Goal: Transaction & Acquisition: Book appointment/travel/reservation

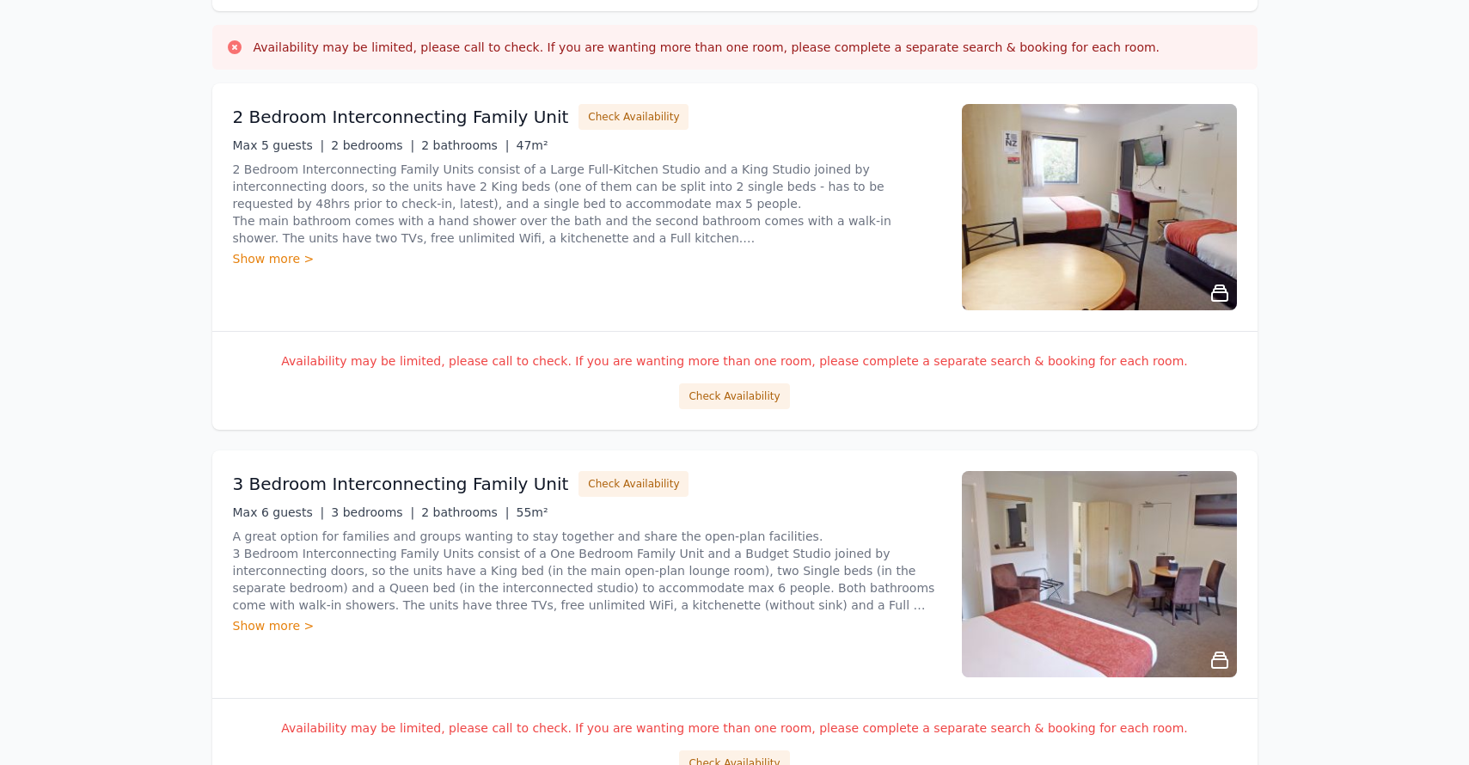
scroll to position [253, 0]
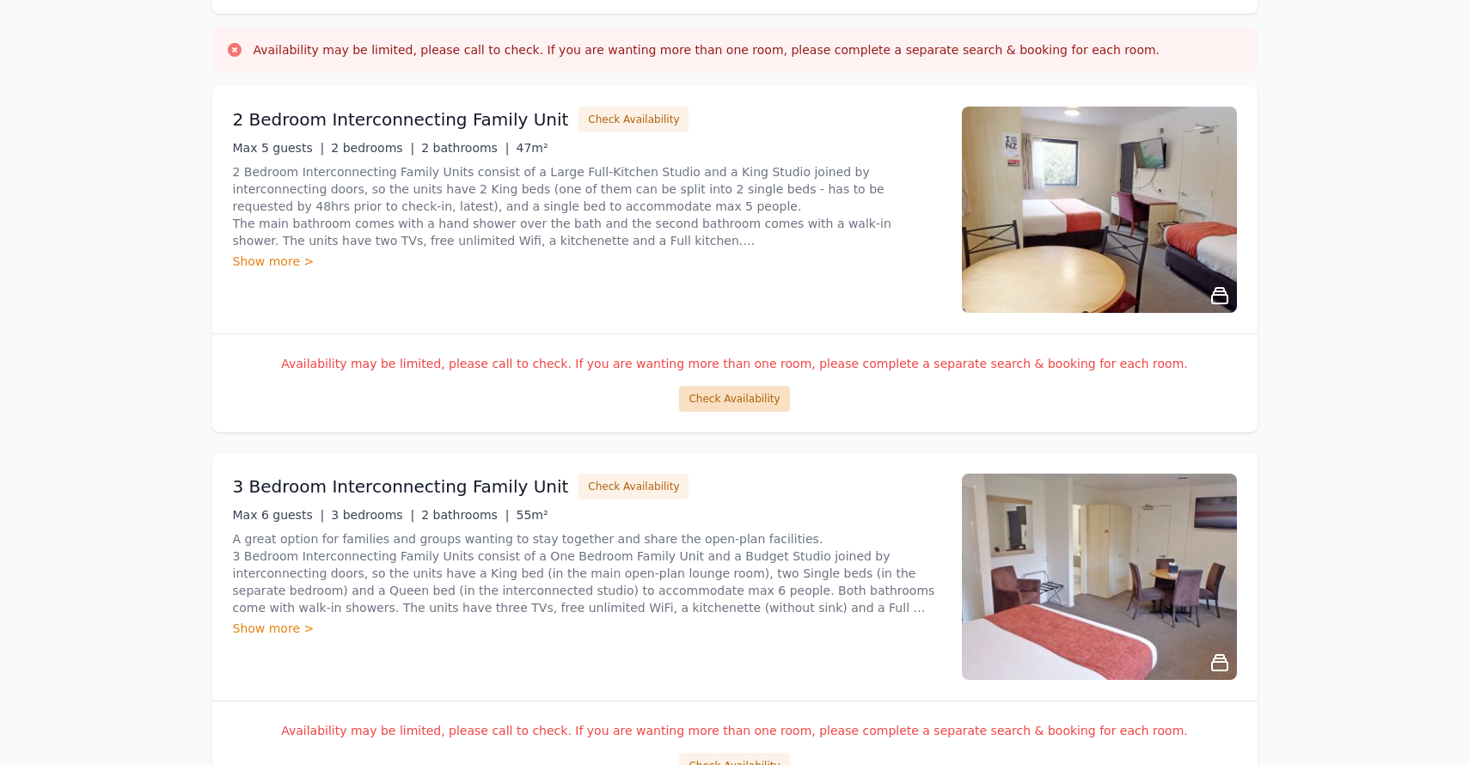
click at [769, 393] on button "Check Availability" at bounding box center [734, 399] width 110 height 26
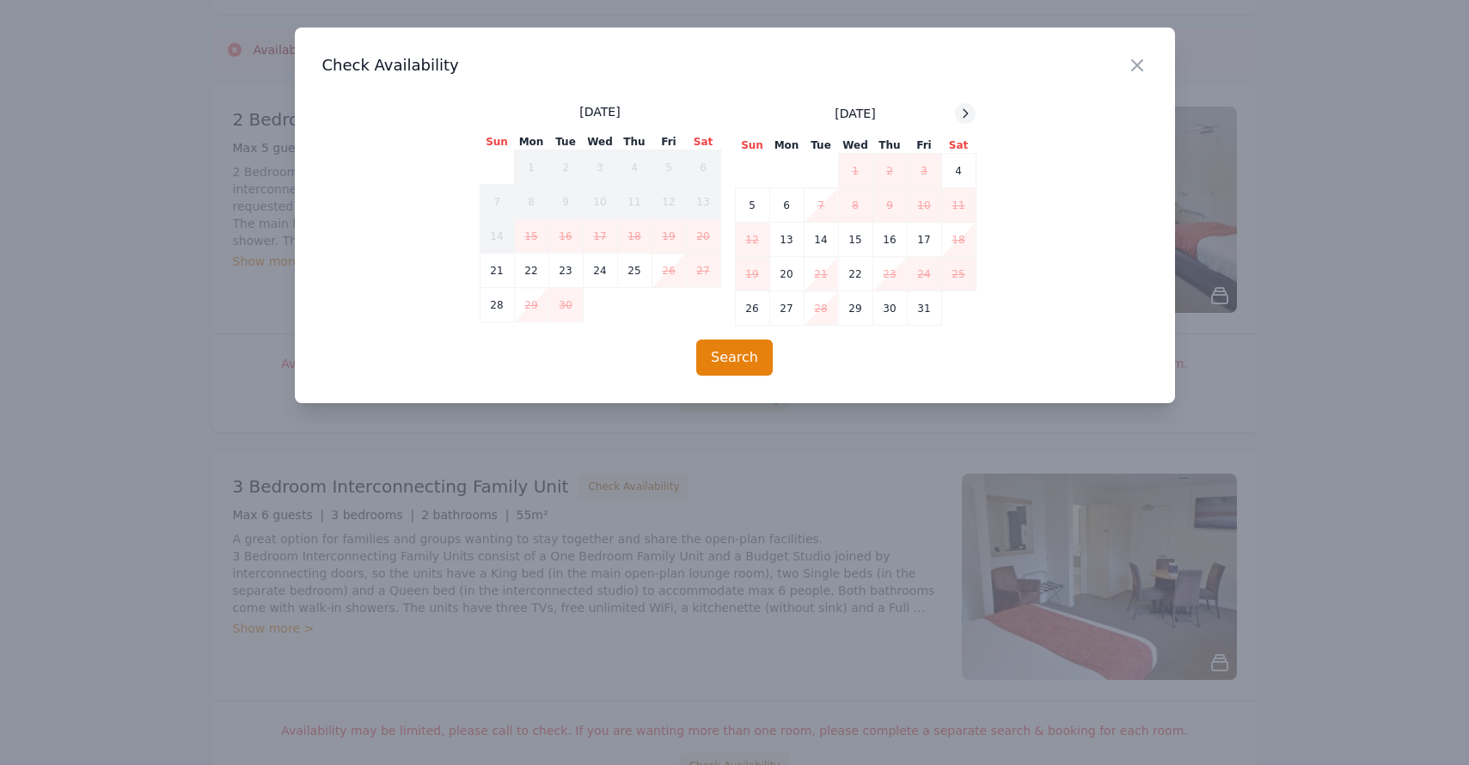
click at [969, 112] on icon at bounding box center [966, 114] width 14 height 14
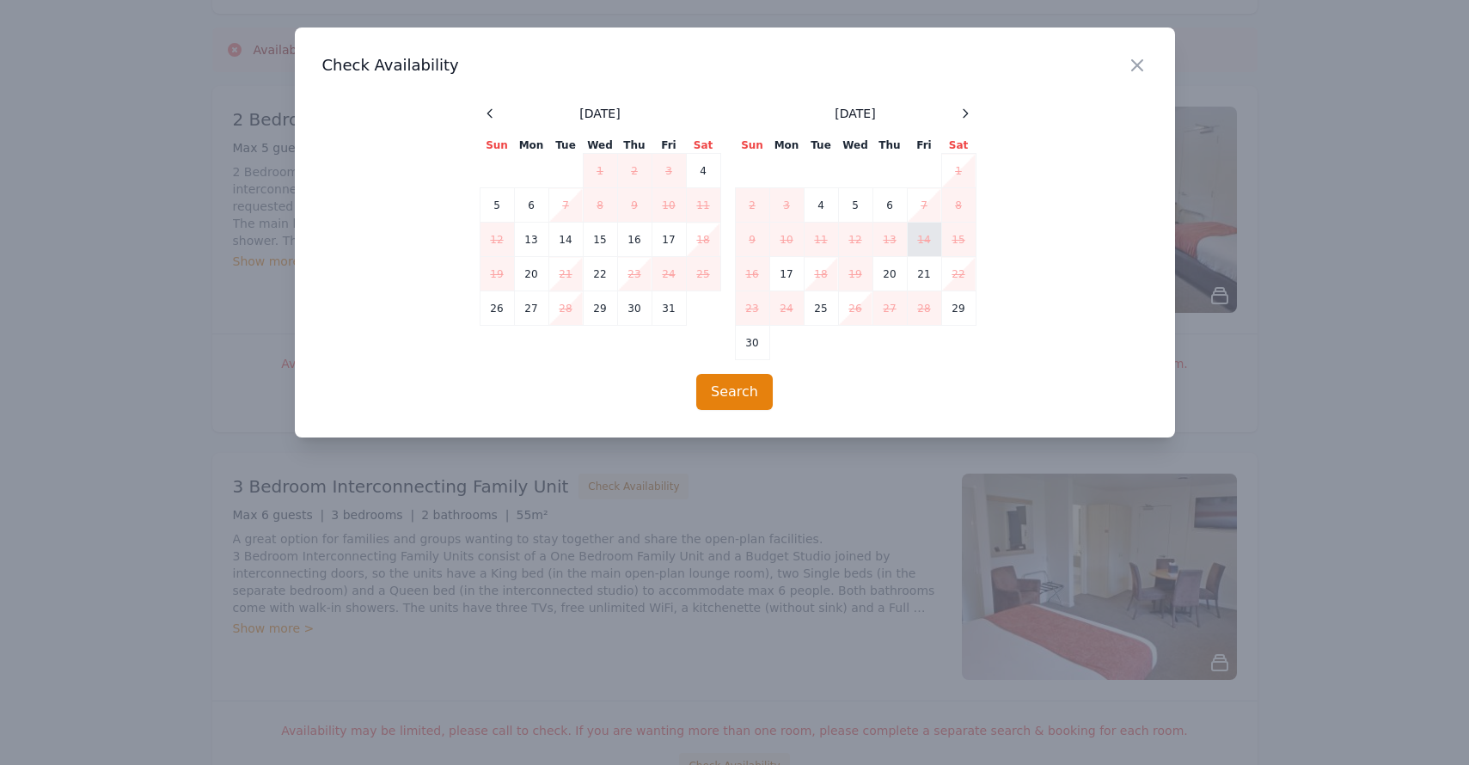
click at [927, 239] on td "14" at bounding box center [924, 240] width 34 height 34
click at [762, 274] on td "16" at bounding box center [752, 274] width 34 height 34
click at [1136, 62] on icon "button" at bounding box center [1137, 65] width 21 height 21
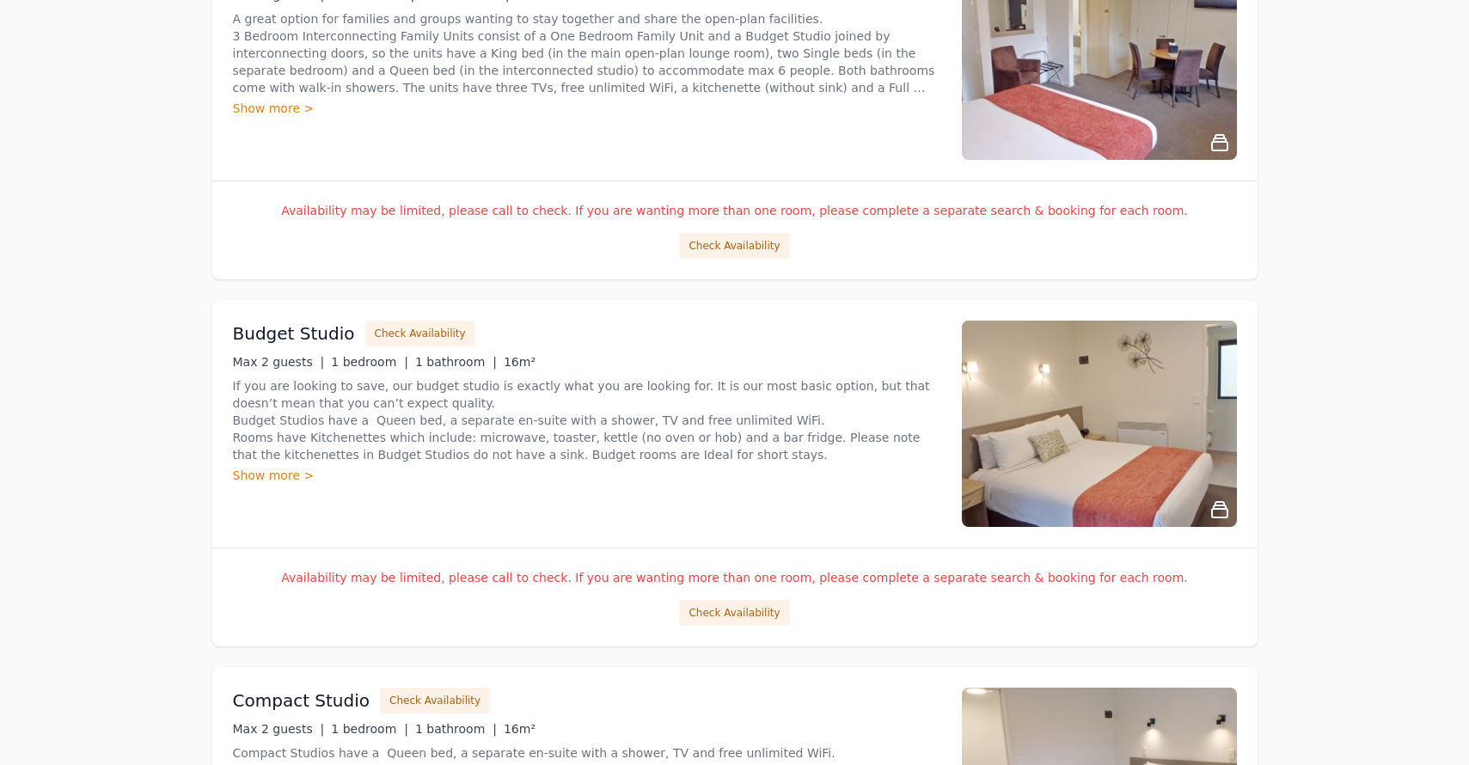
scroll to position [778, 0]
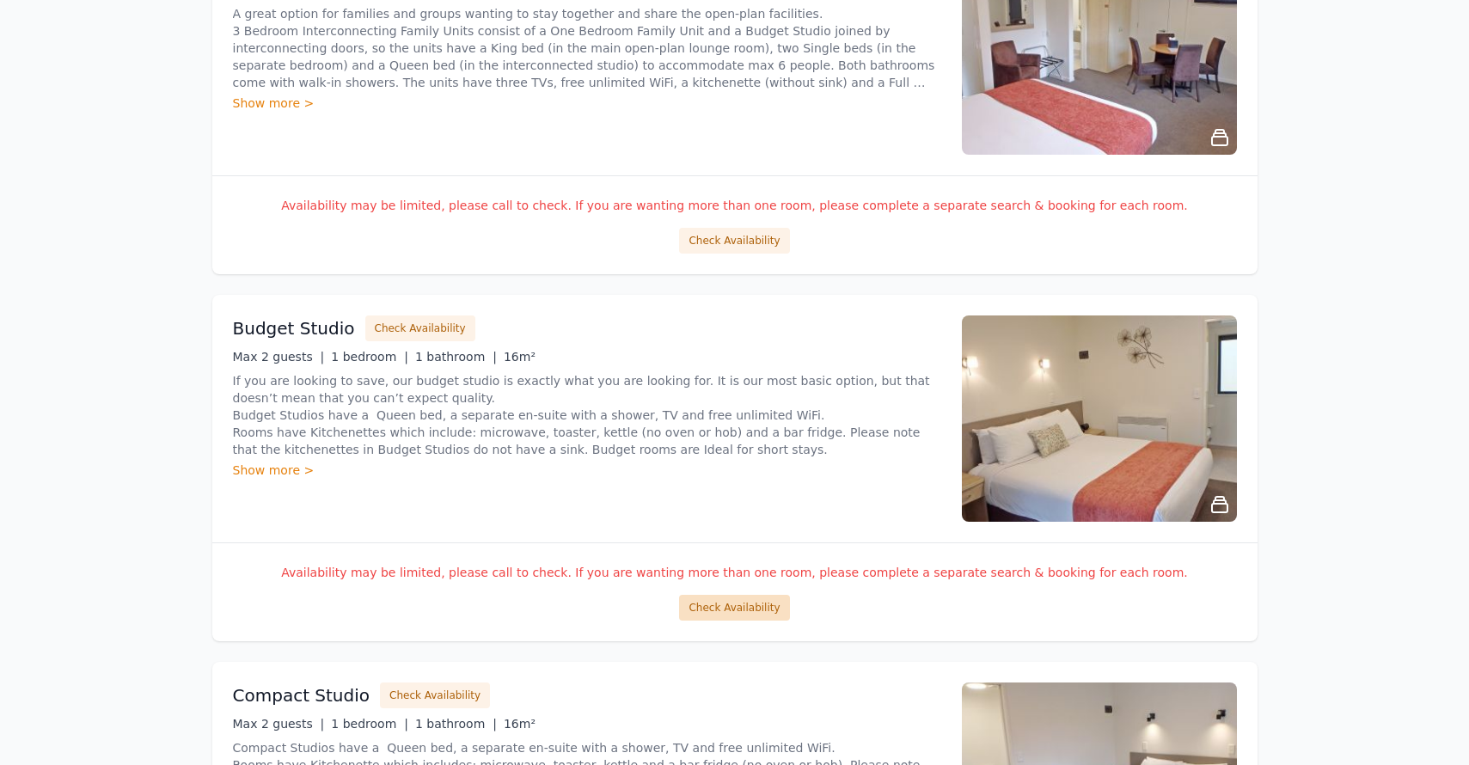
click at [737, 610] on button "Check Availability" at bounding box center [734, 608] width 110 height 26
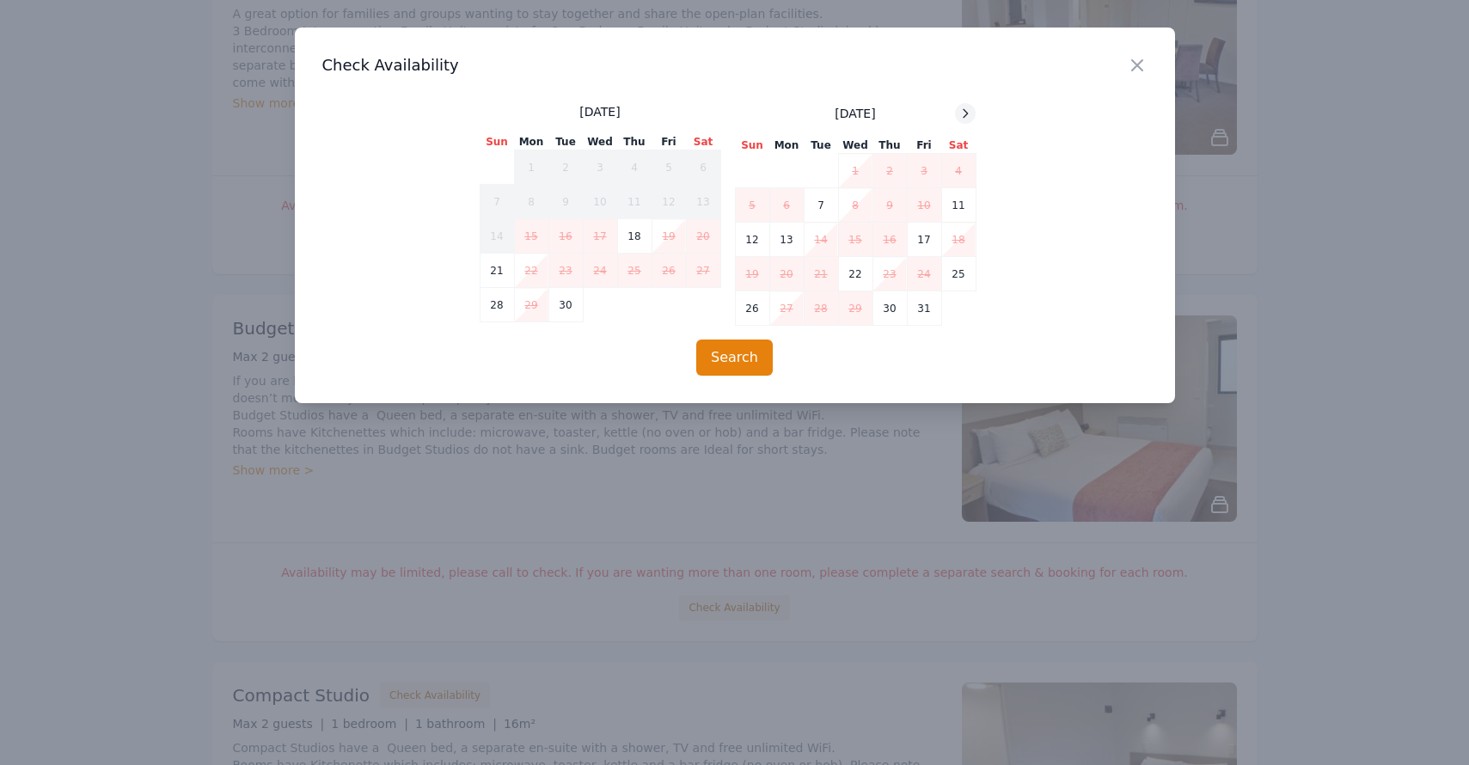
click at [961, 119] on icon at bounding box center [966, 114] width 14 height 14
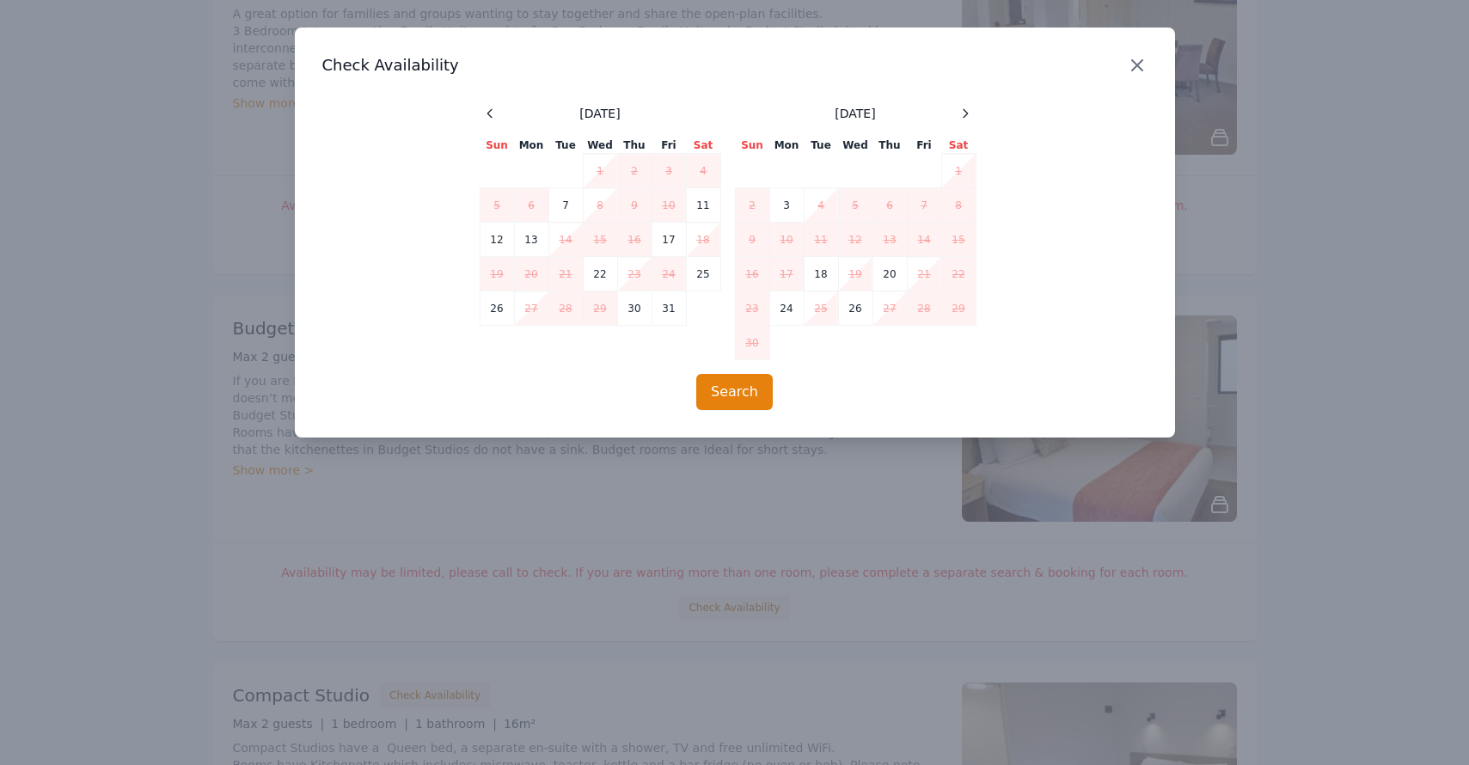
click at [1140, 64] on icon "button" at bounding box center [1137, 65] width 21 height 21
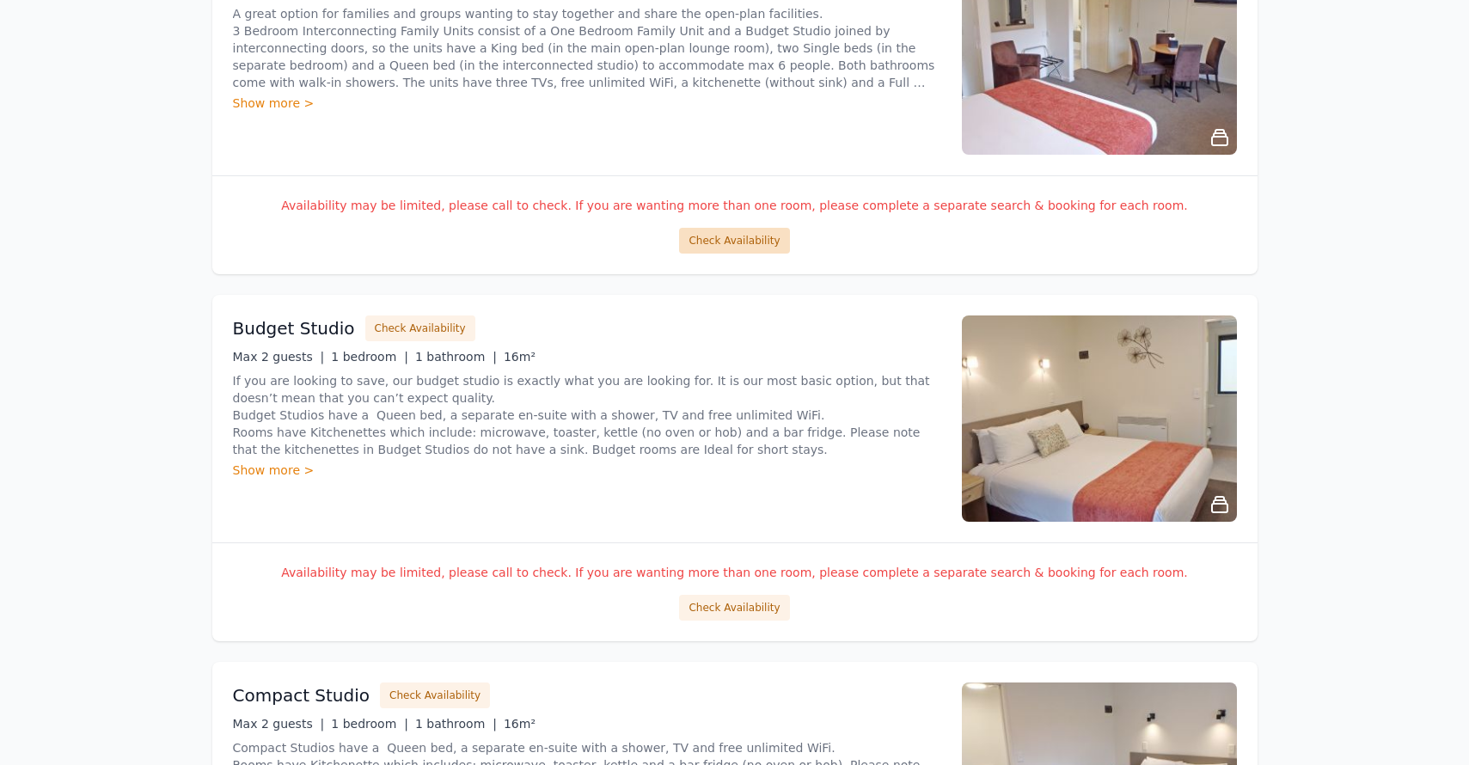
click at [743, 253] on button "Check Availability" at bounding box center [734, 241] width 110 height 26
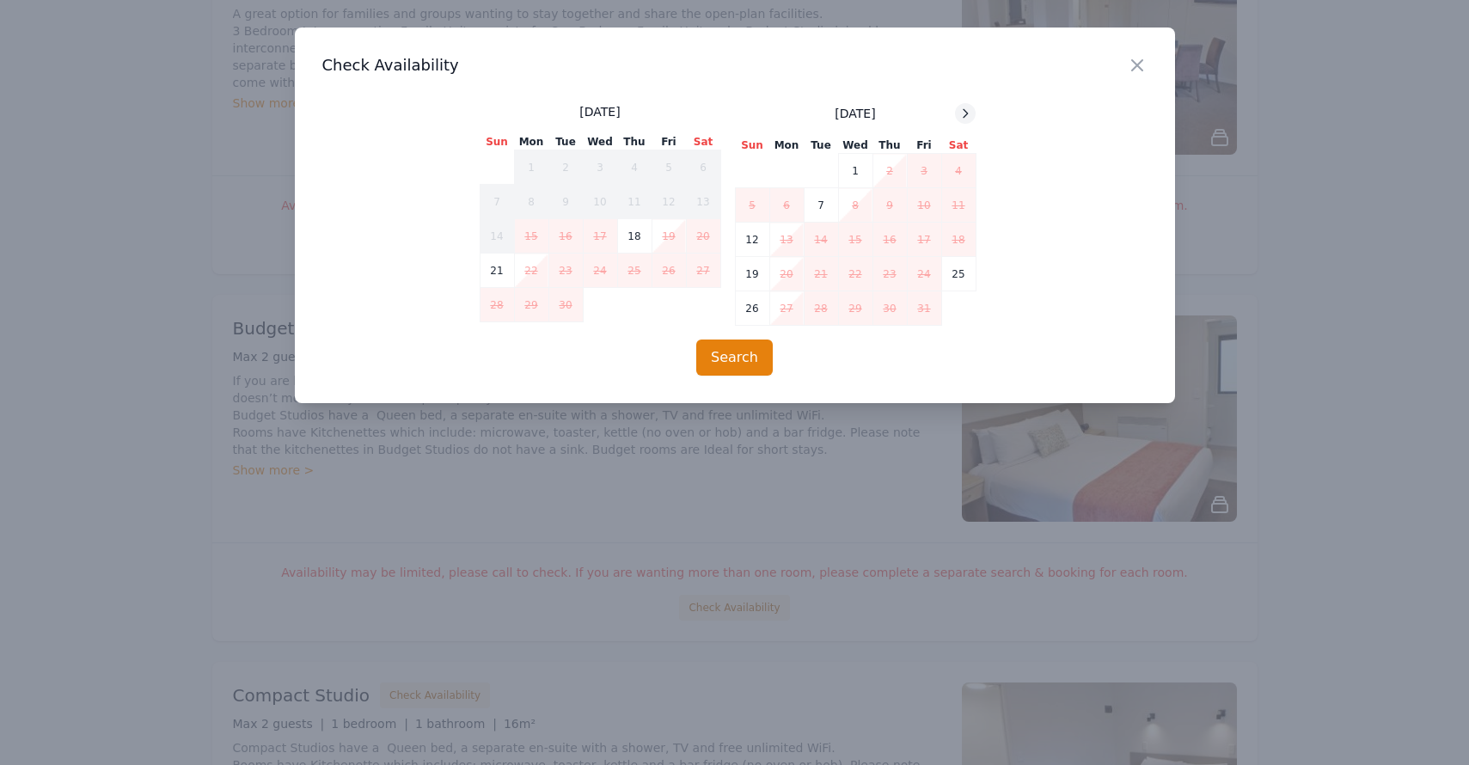
click at [964, 116] on icon at bounding box center [966, 114] width 14 height 14
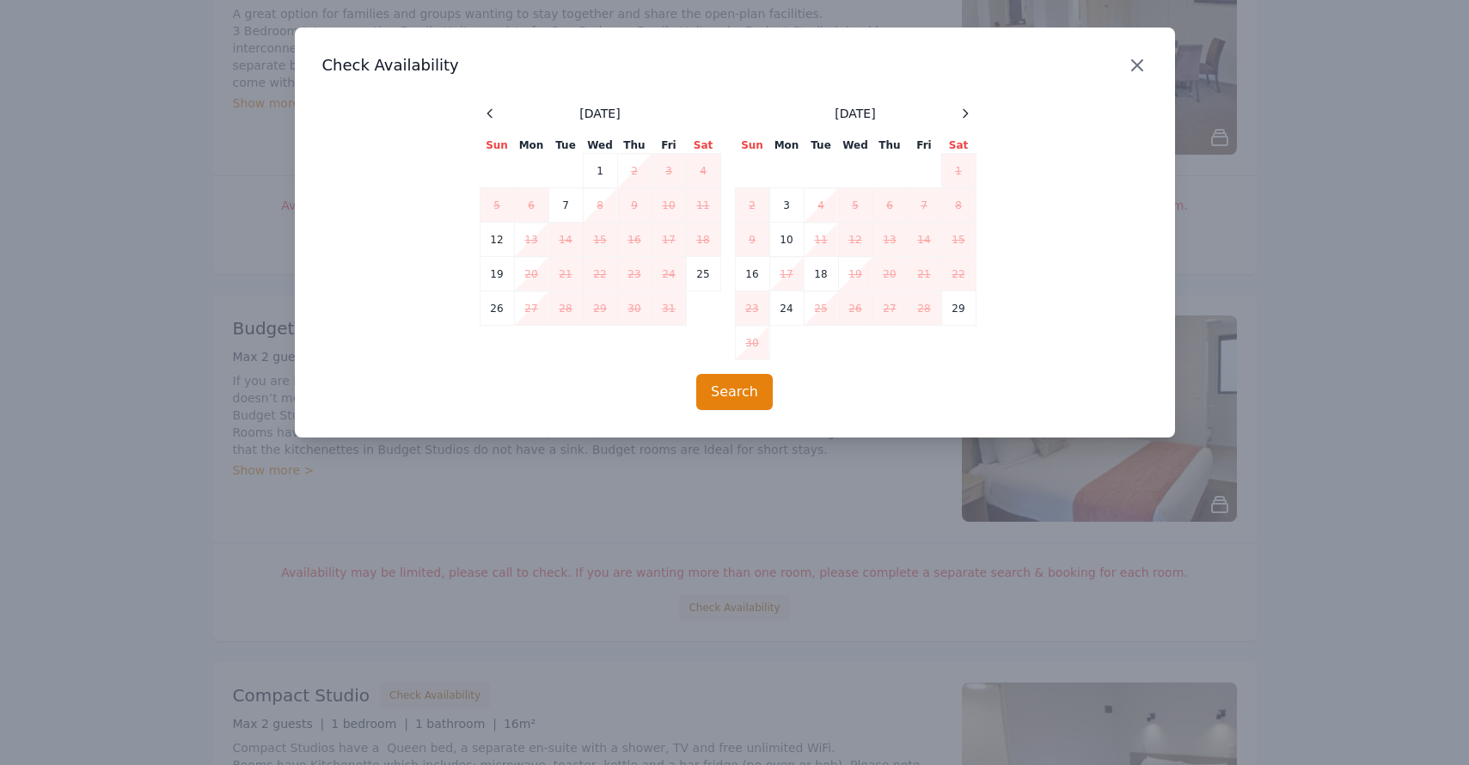
click at [1143, 73] on icon "button" at bounding box center [1137, 65] width 21 height 21
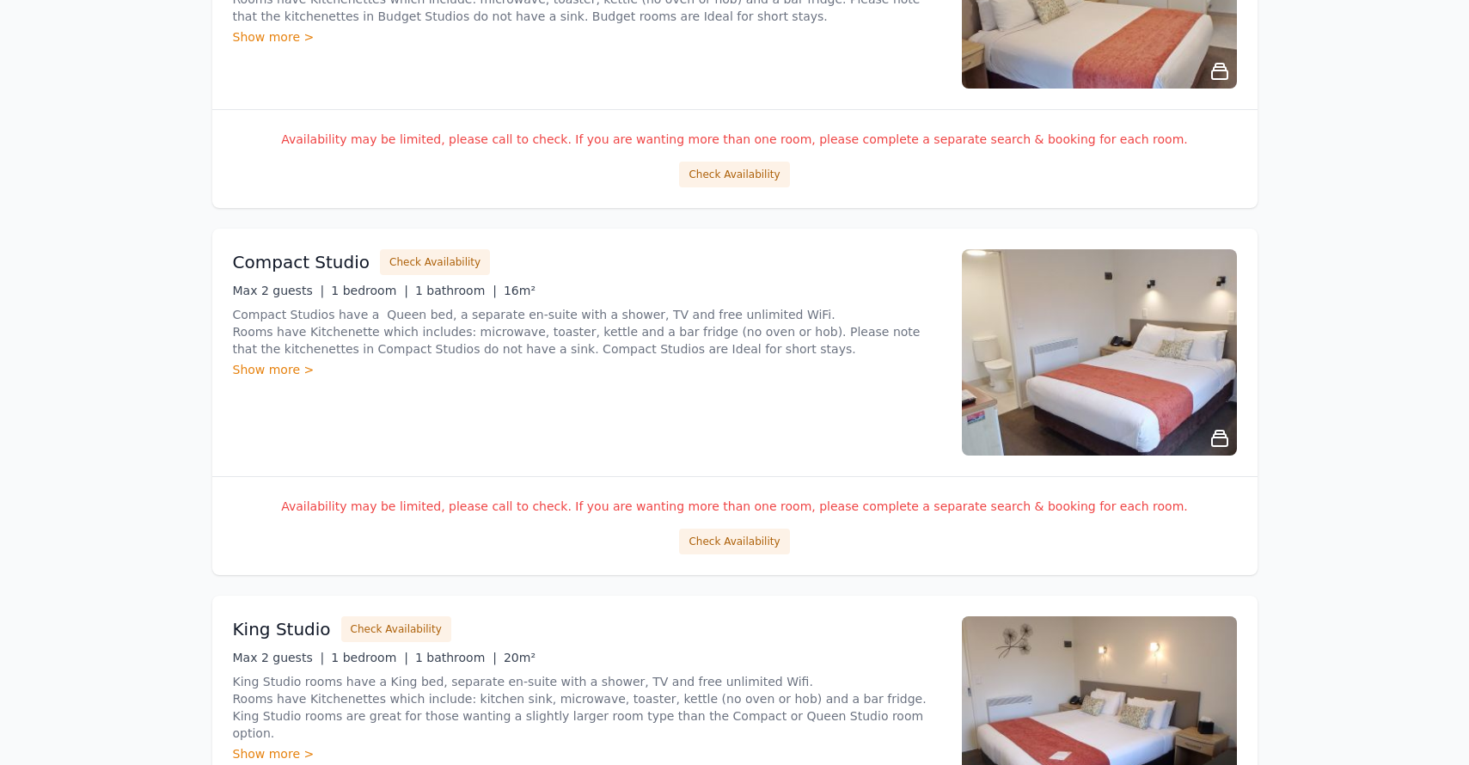
scroll to position [1214, 0]
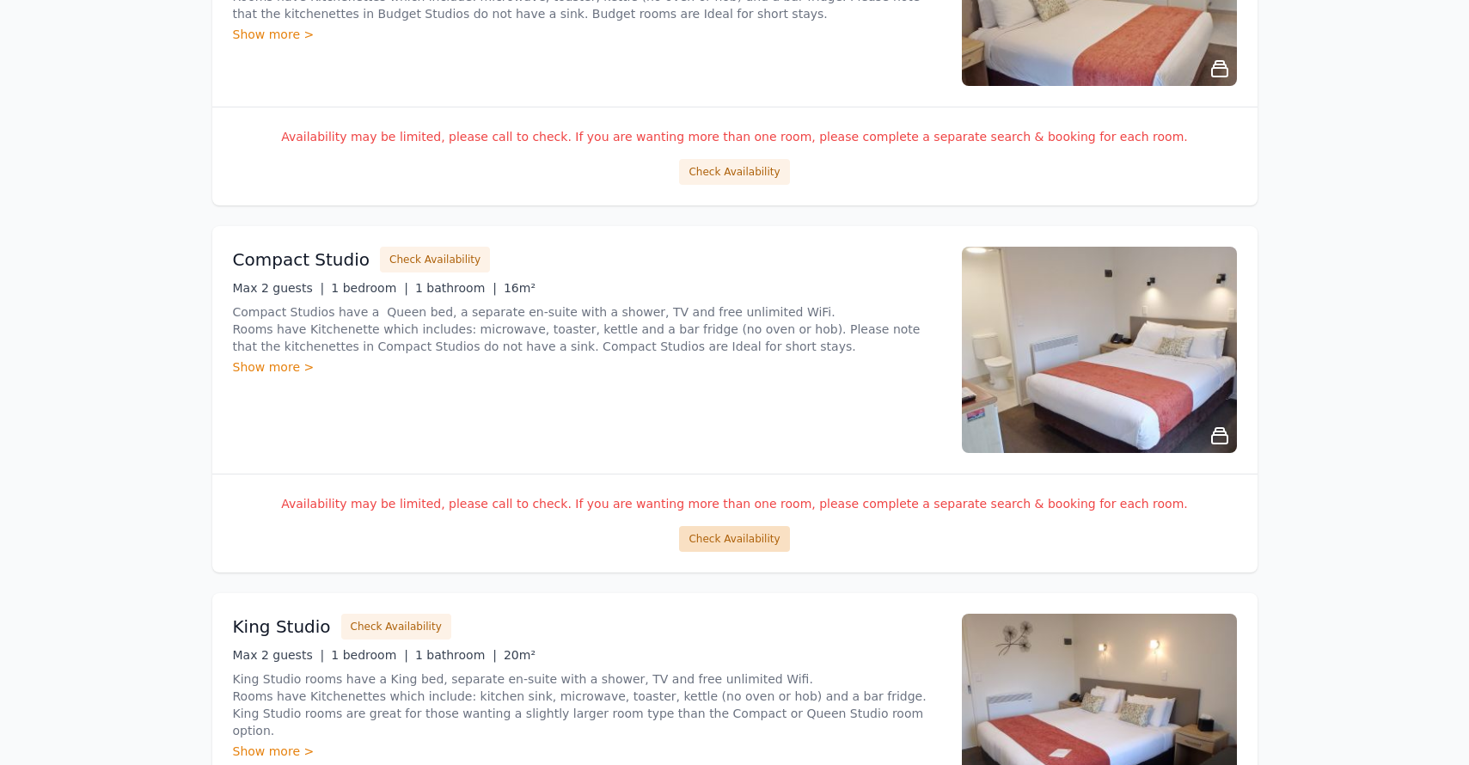
click at [745, 534] on button "Check Availability" at bounding box center [734, 539] width 110 height 26
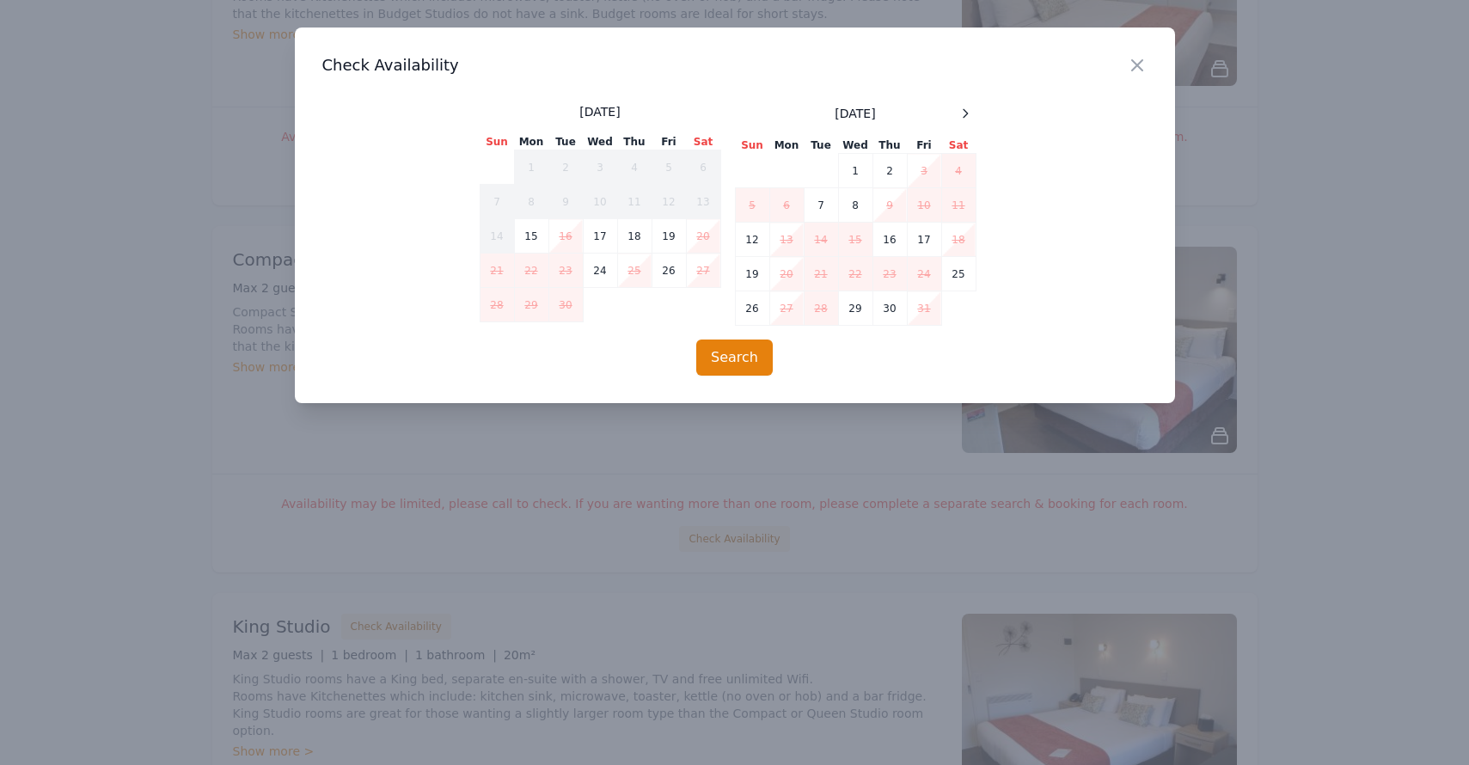
click at [957, 122] on span at bounding box center [965, 113] width 21 height 21
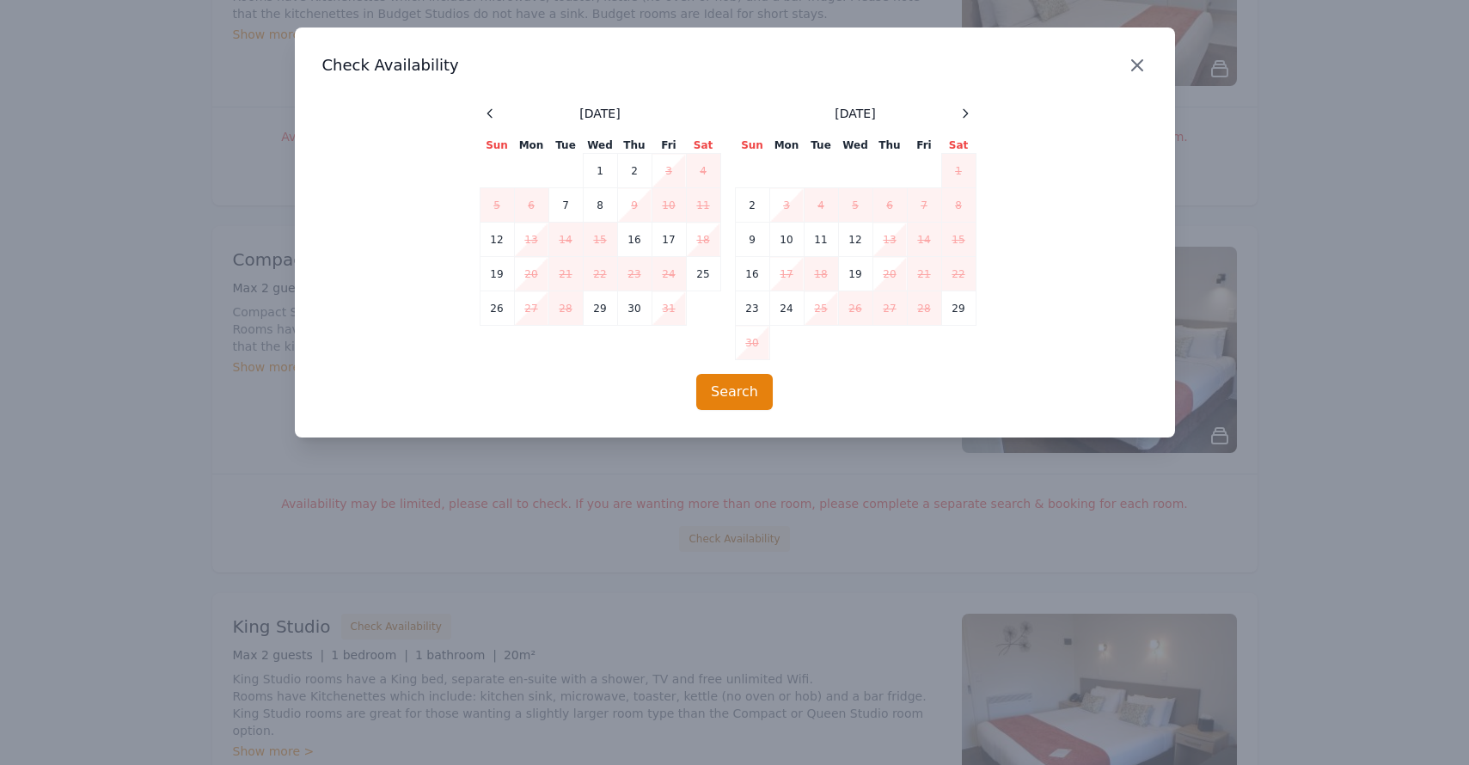
click at [1137, 63] on icon "button" at bounding box center [1137, 65] width 21 height 21
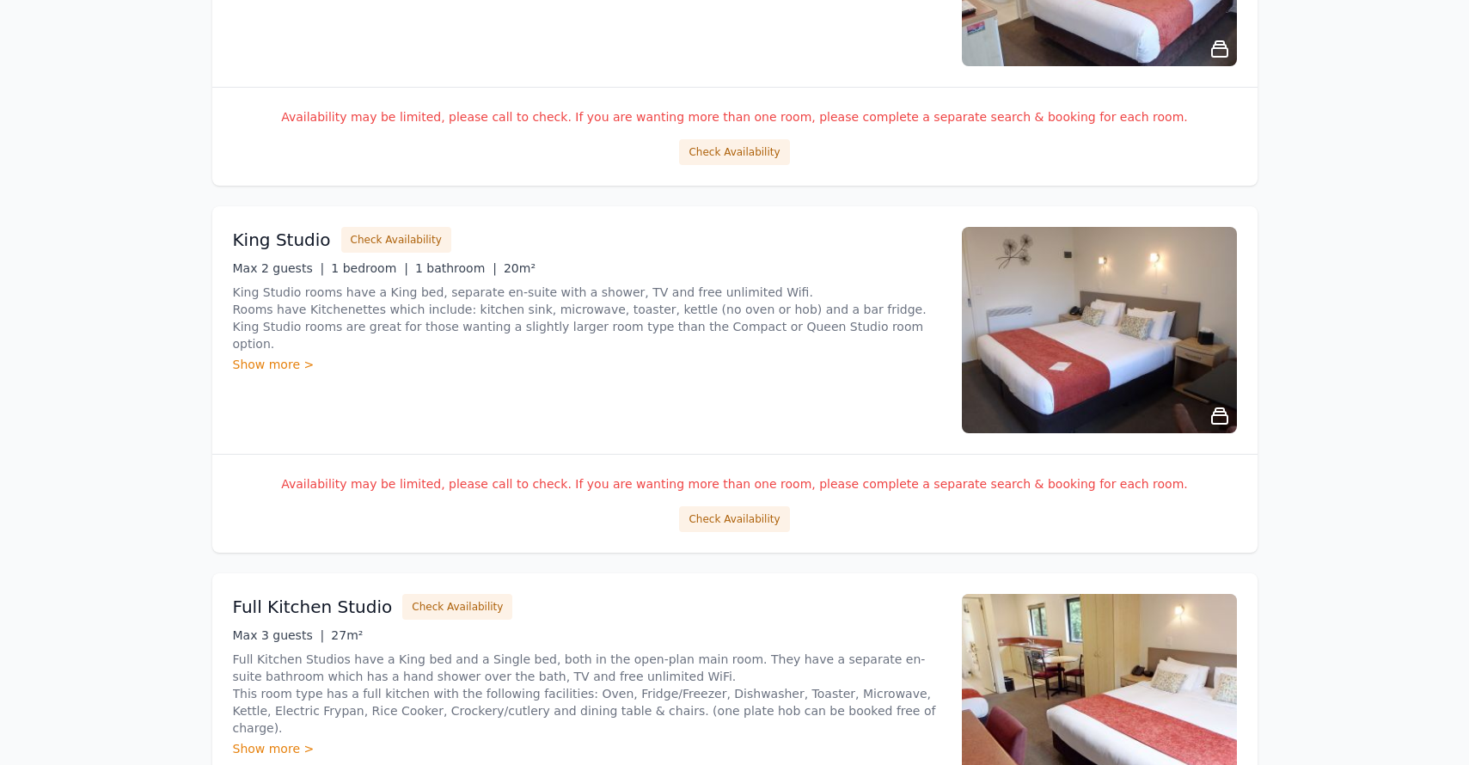
scroll to position [1604, 0]
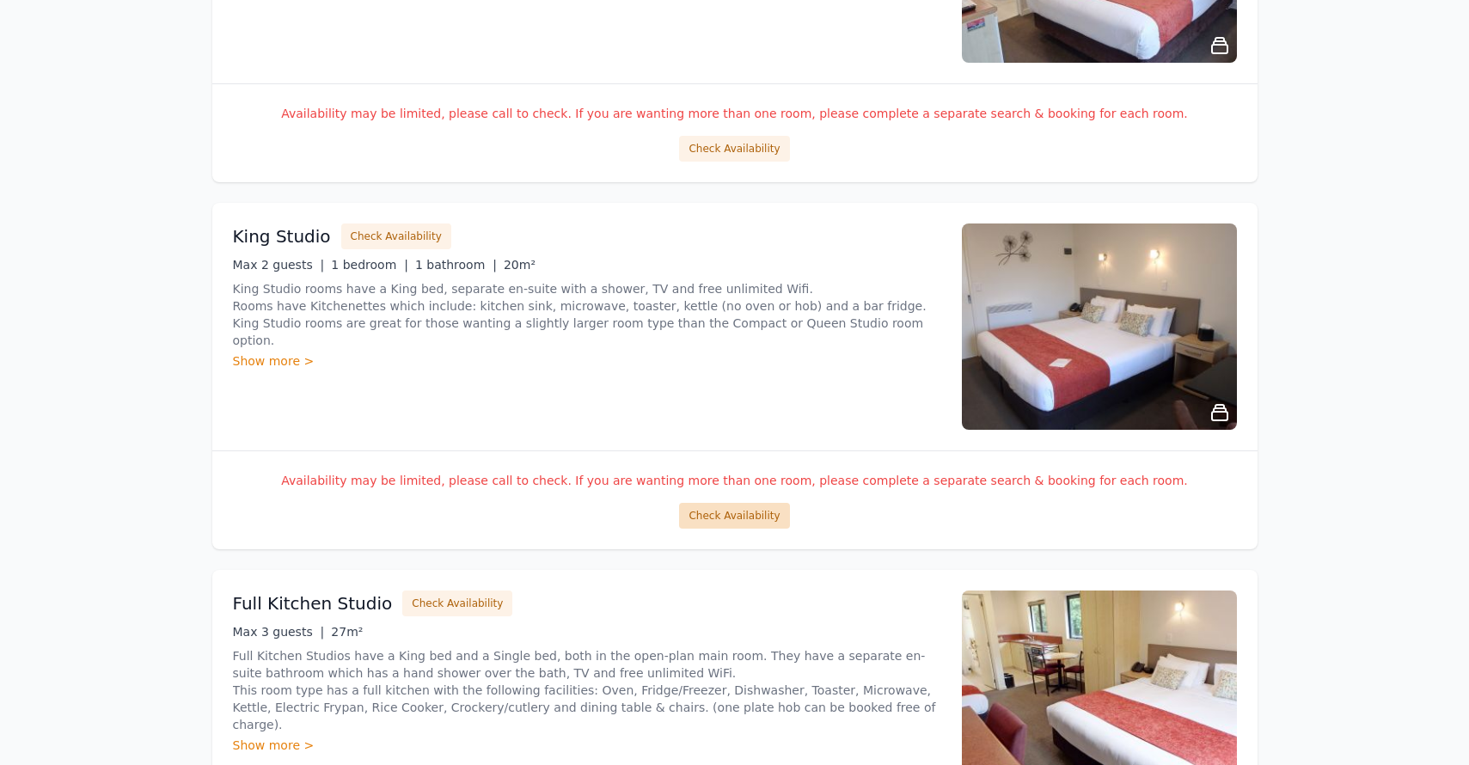
click at [749, 519] on button "Check Availability" at bounding box center [734, 516] width 110 height 26
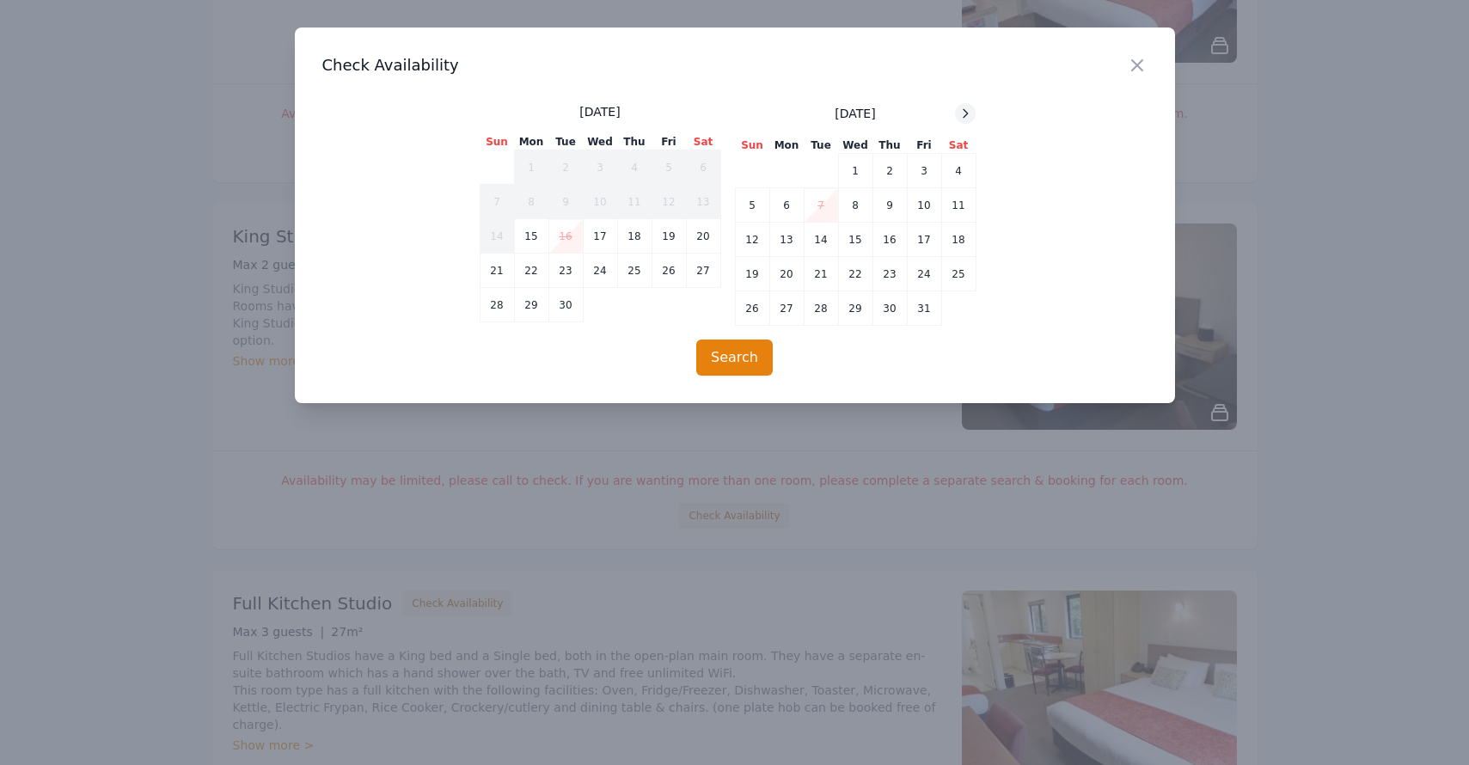
click at [966, 110] on icon at bounding box center [966, 114] width 14 height 14
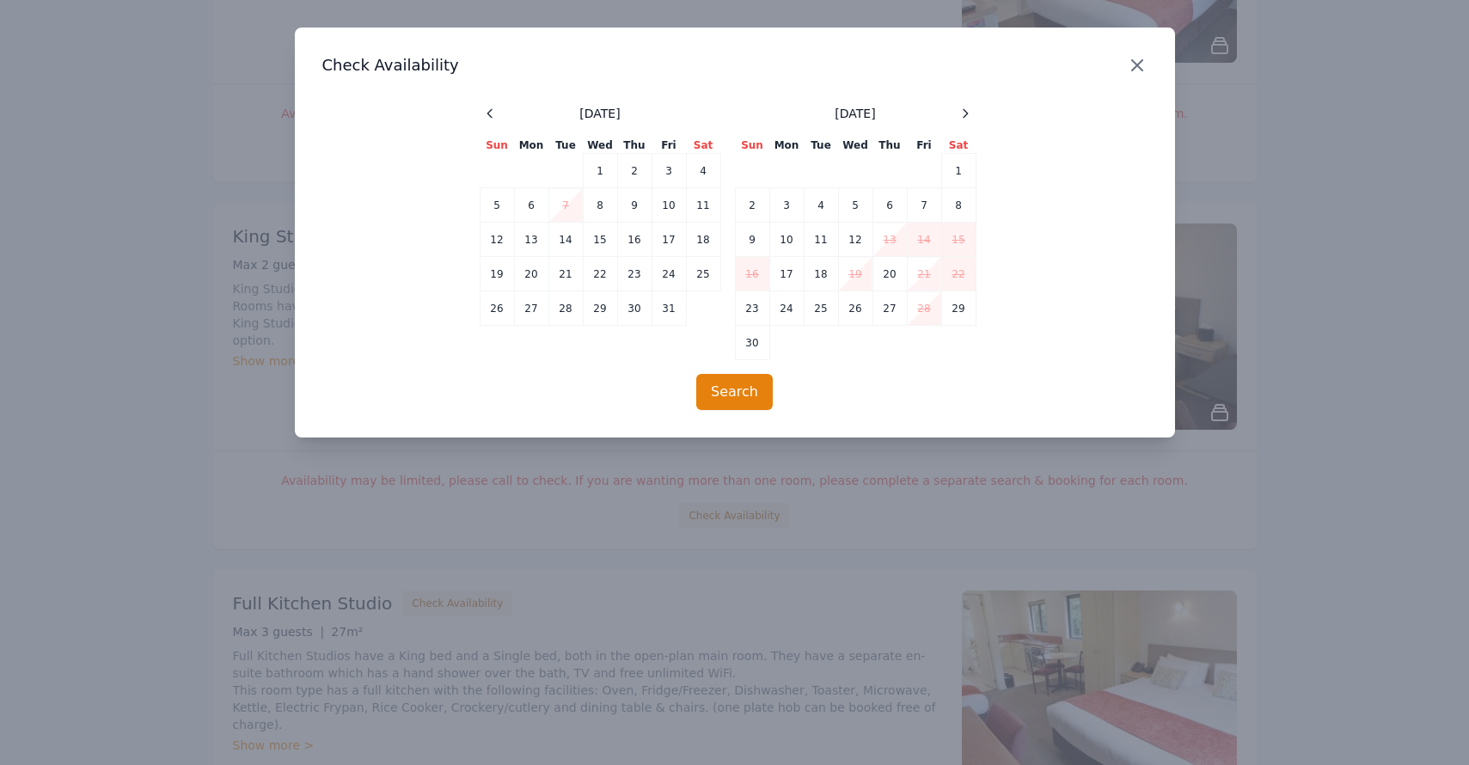
click at [1138, 60] on icon "button" at bounding box center [1137, 65] width 21 height 21
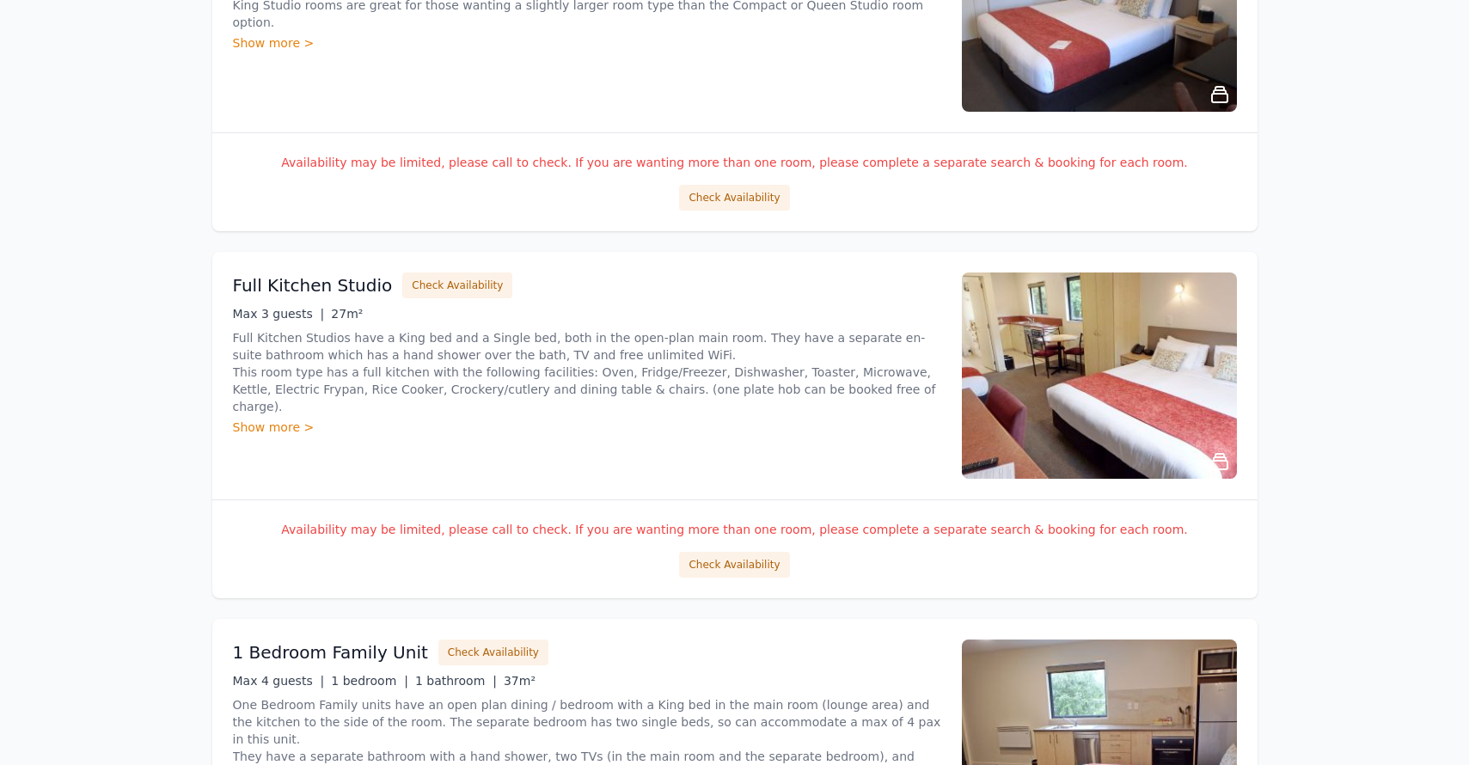
scroll to position [1924, 0]
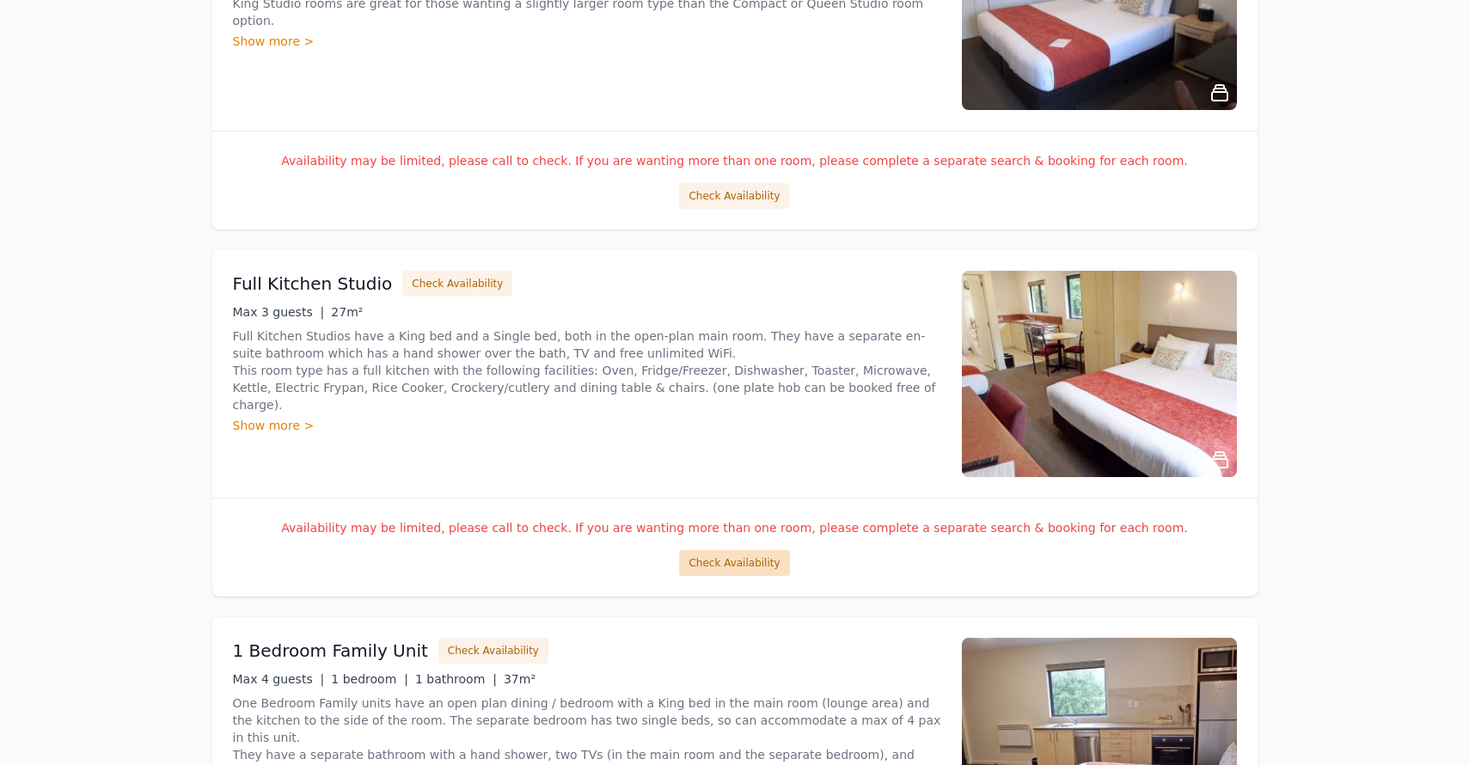
click at [728, 559] on button "Check Availability" at bounding box center [734, 563] width 110 height 26
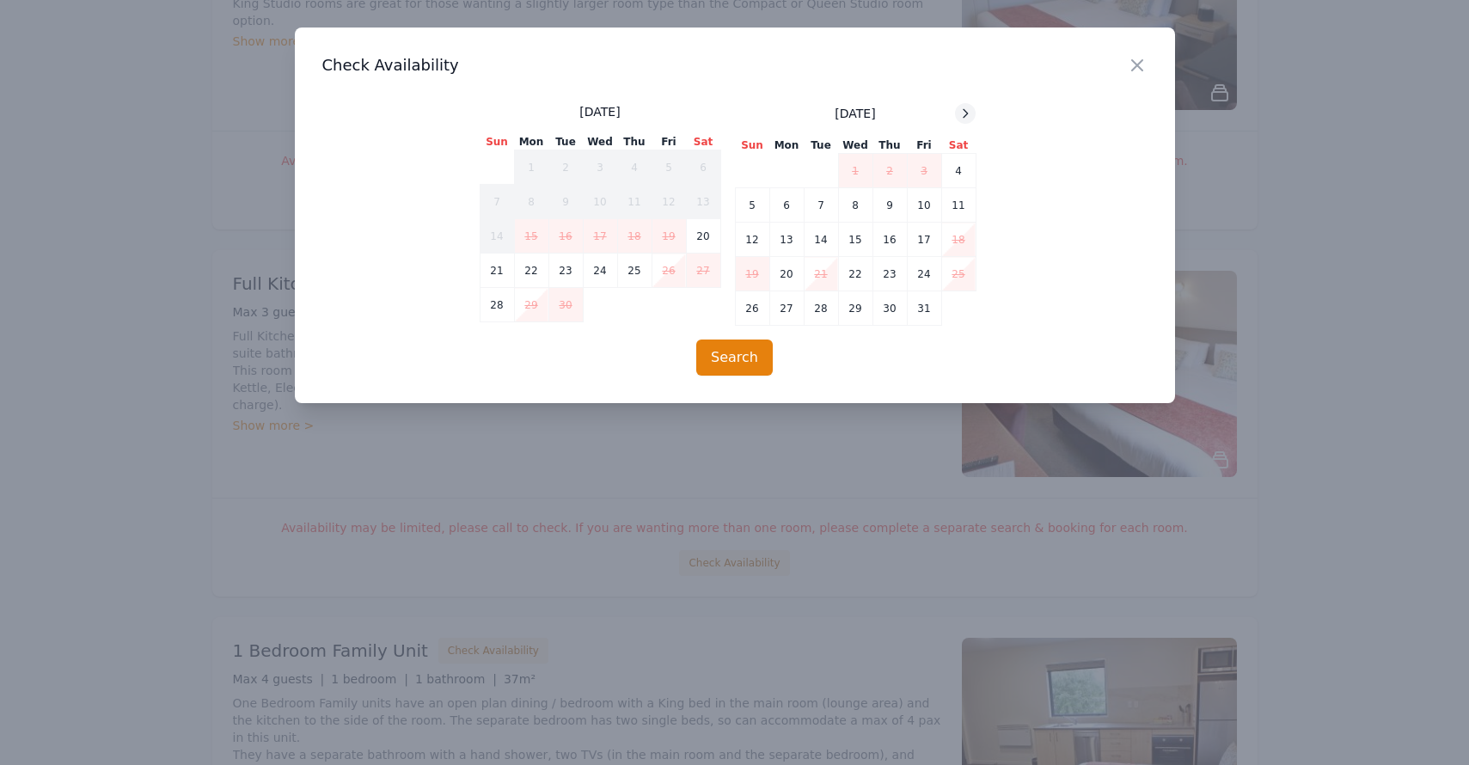
click at [970, 113] on icon at bounding box center [966, 114] width 14 height 14
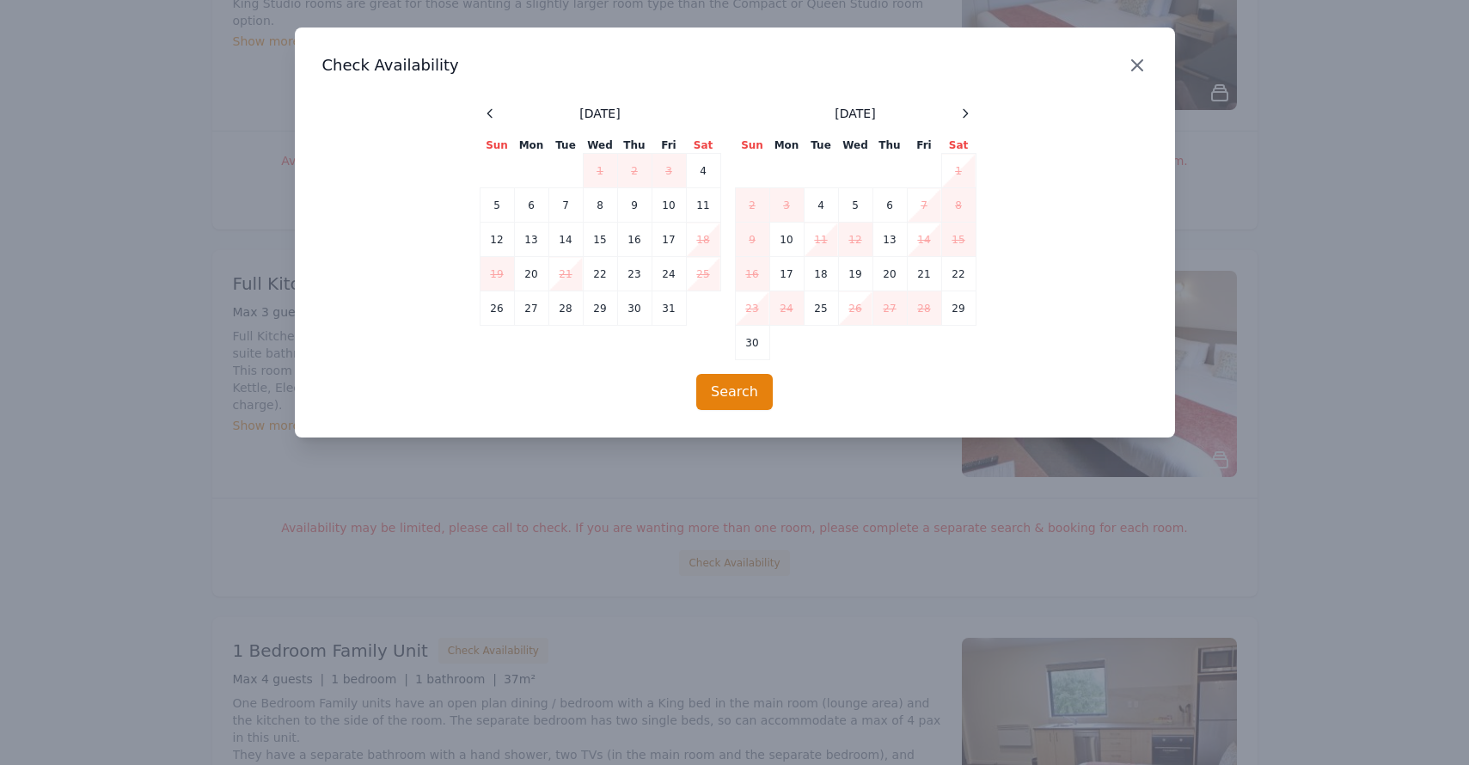
click at [1131, 63] on icon "button" at bounding box center [1137, 65] width 21 height 21
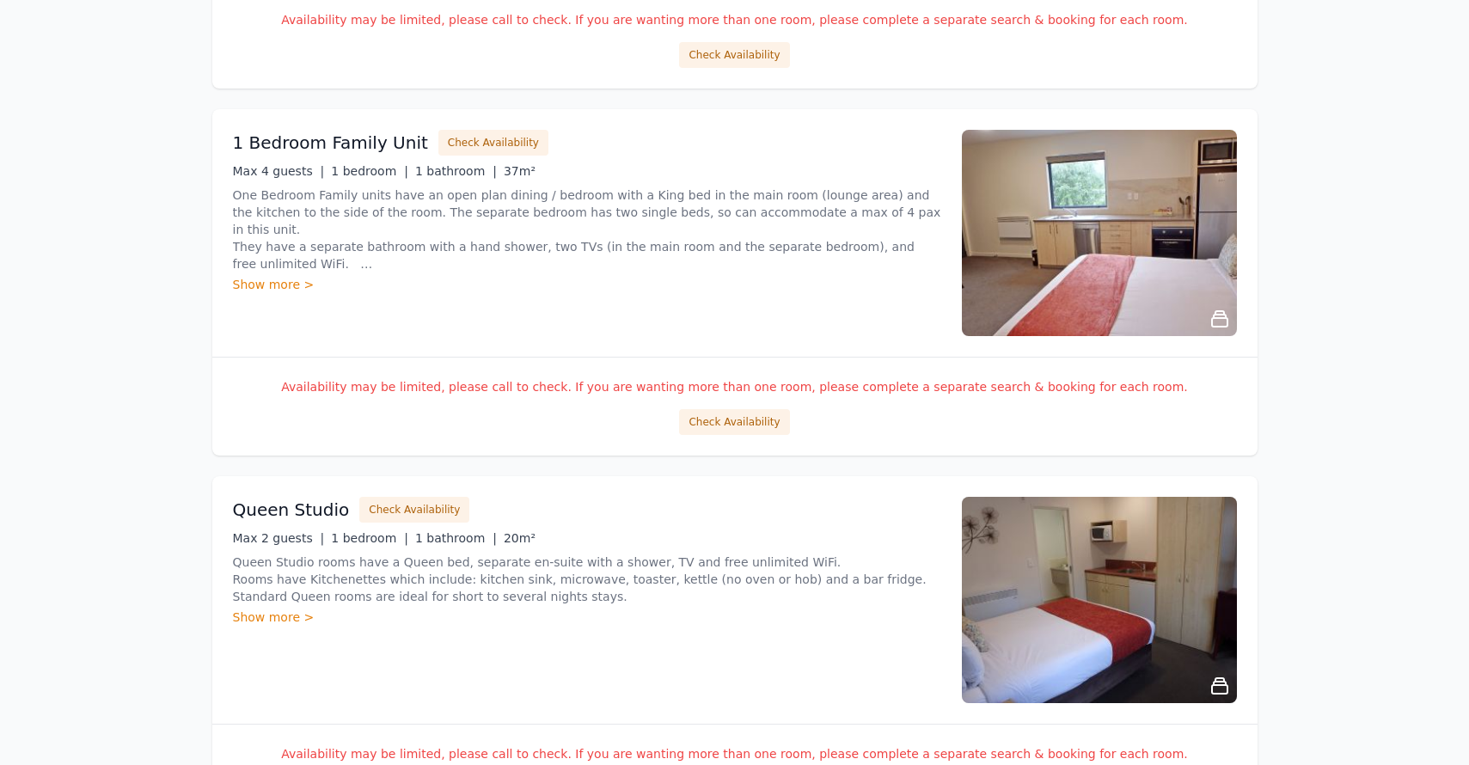
scroll to position [2433, 0]
click at [727, 425] on button "Check Availability" at bounding box center [734, 421] width 110 height 26
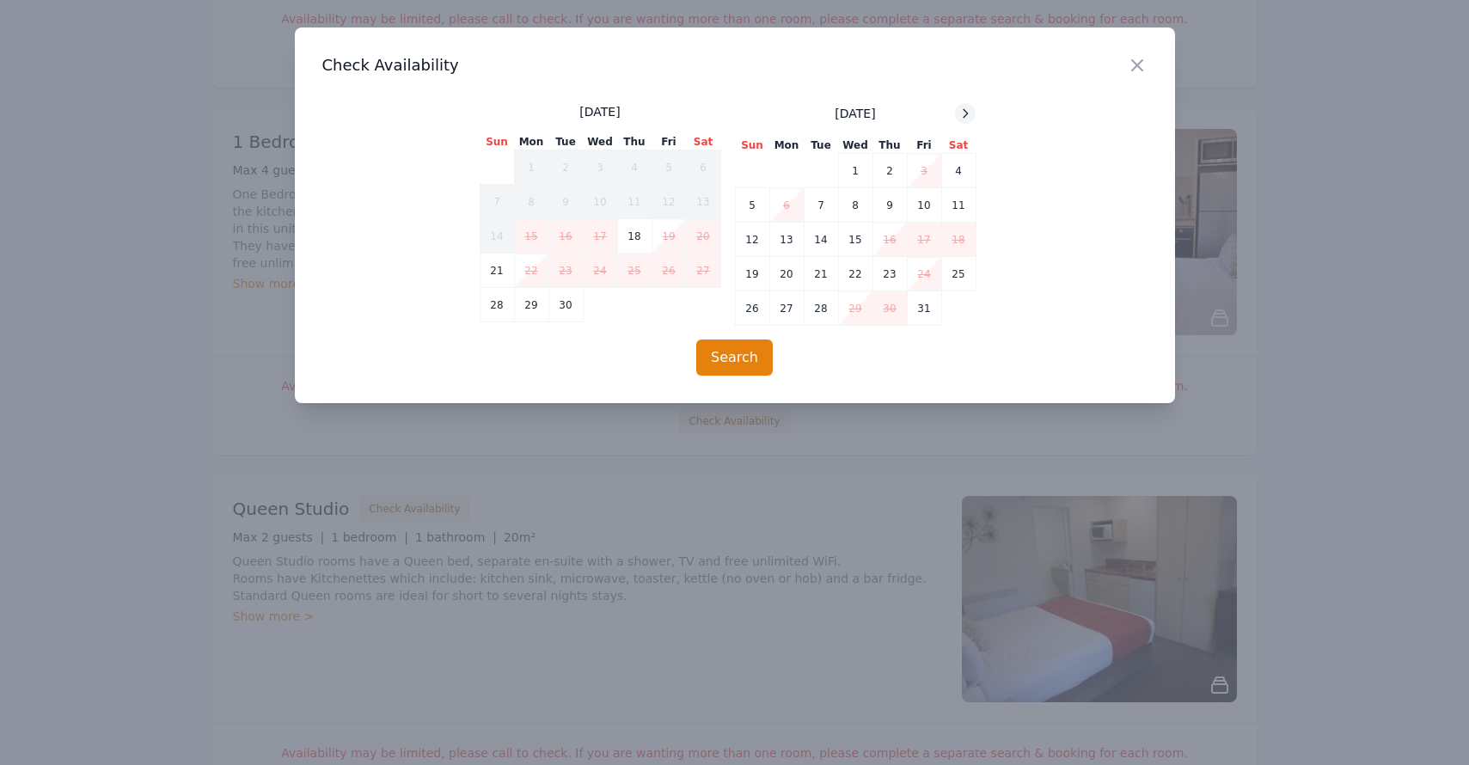
click at [966, 115] on icon at bounding box center [966, 113] width 4 height 8
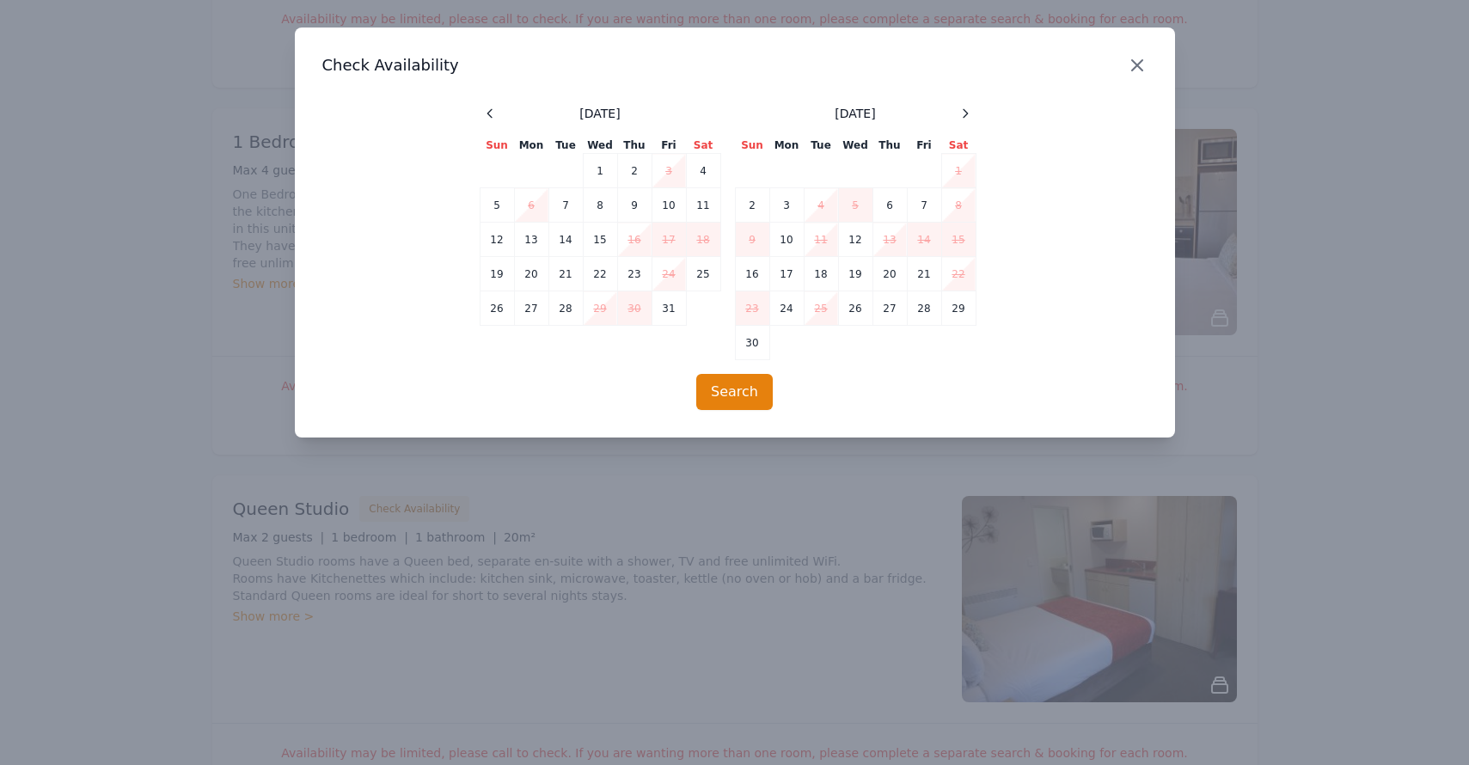
click at [1144, 61] on icon "button" at bounding box center [1137, 65] width 21 height 21
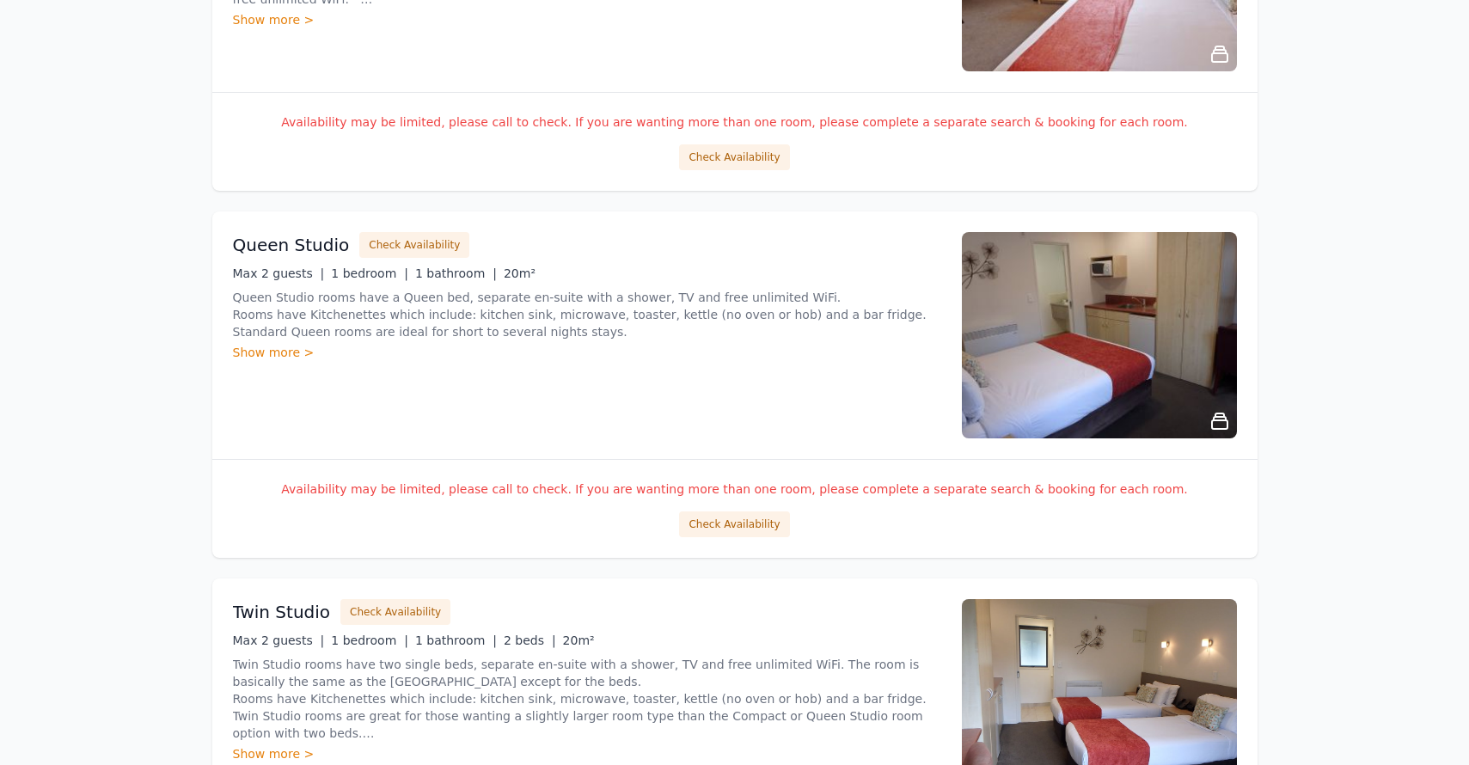
scroll to position [2700, 0]
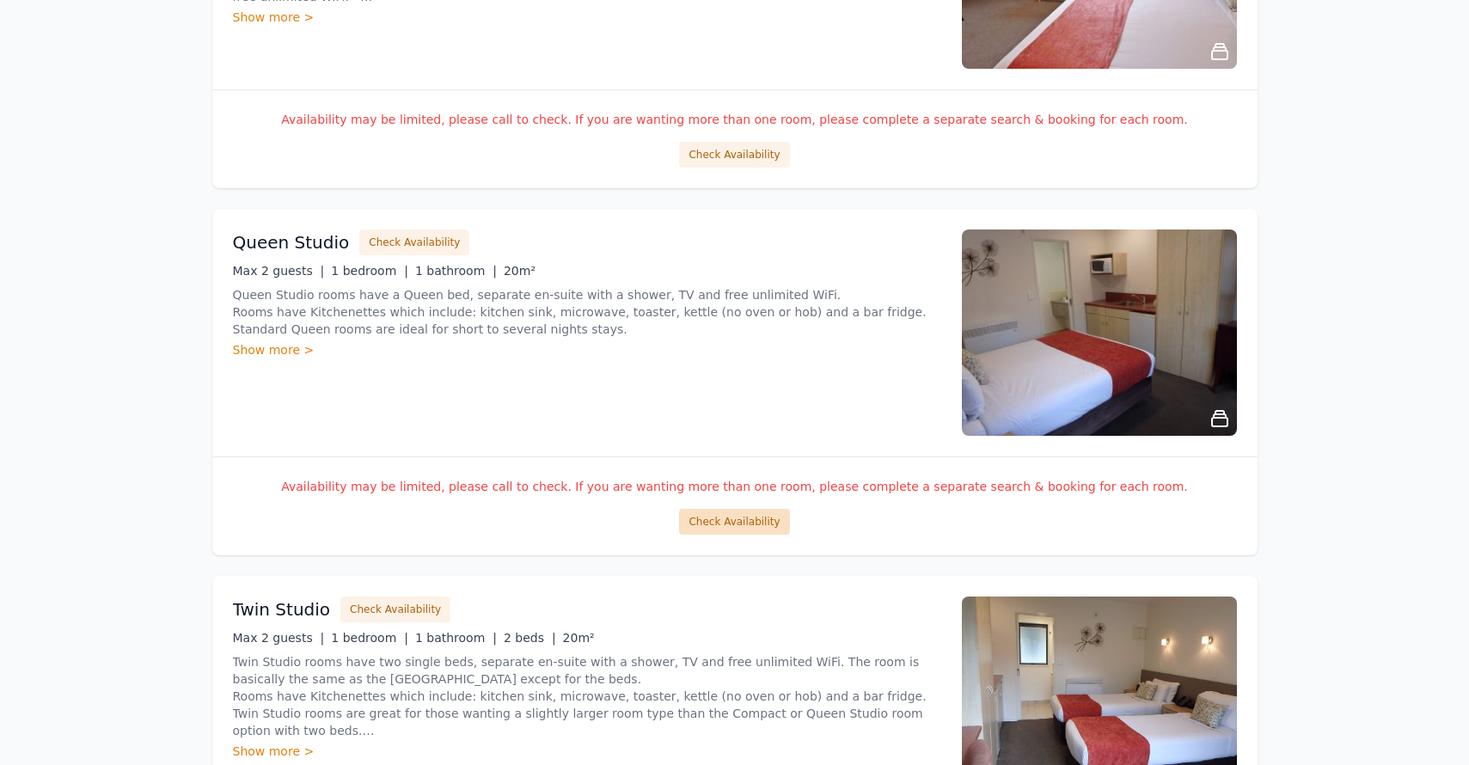
click at [742, 521] on button "Check Availability" at bounding box center [734, 522] width 110 height 26
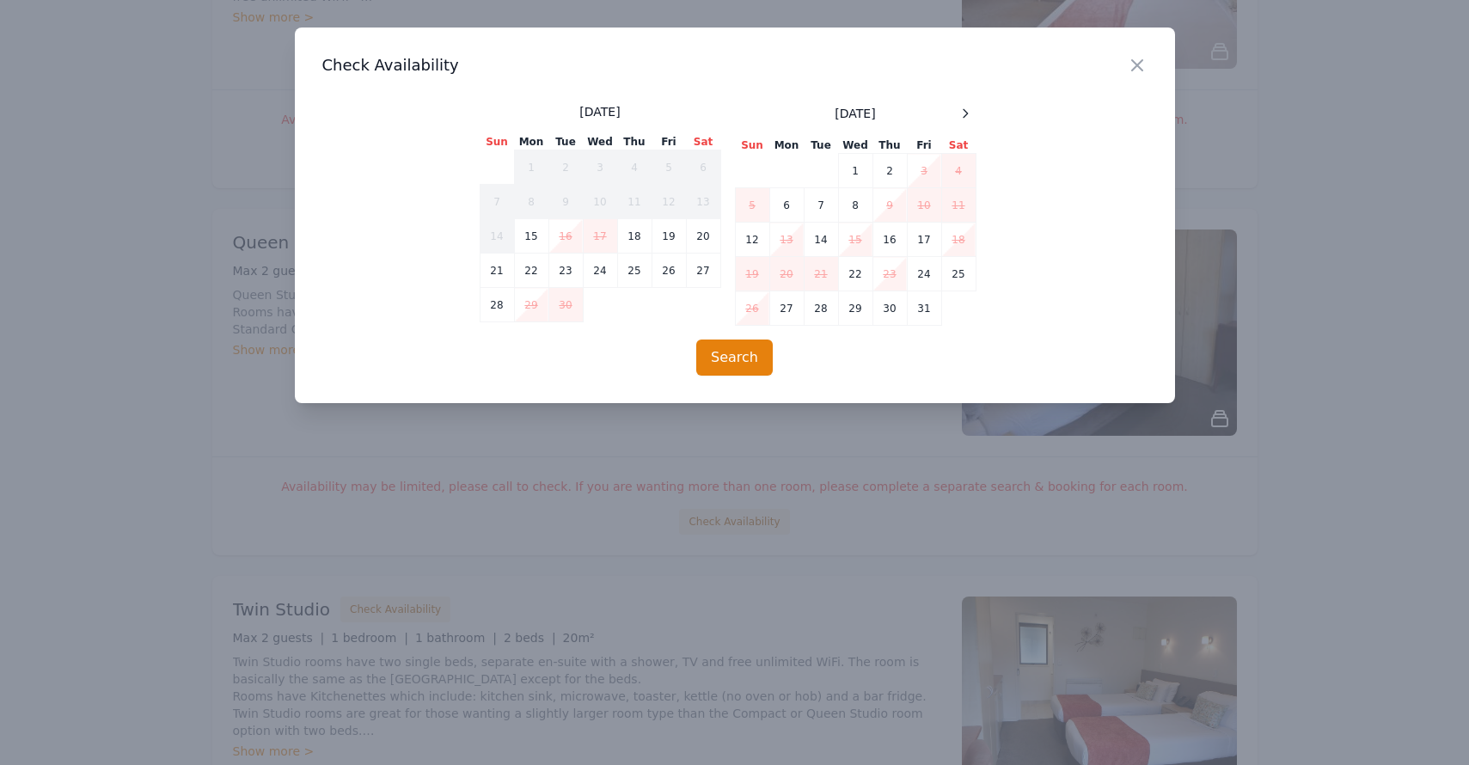
click at [956, 104] on span at bounding box center [965, 113] width 21 height 21
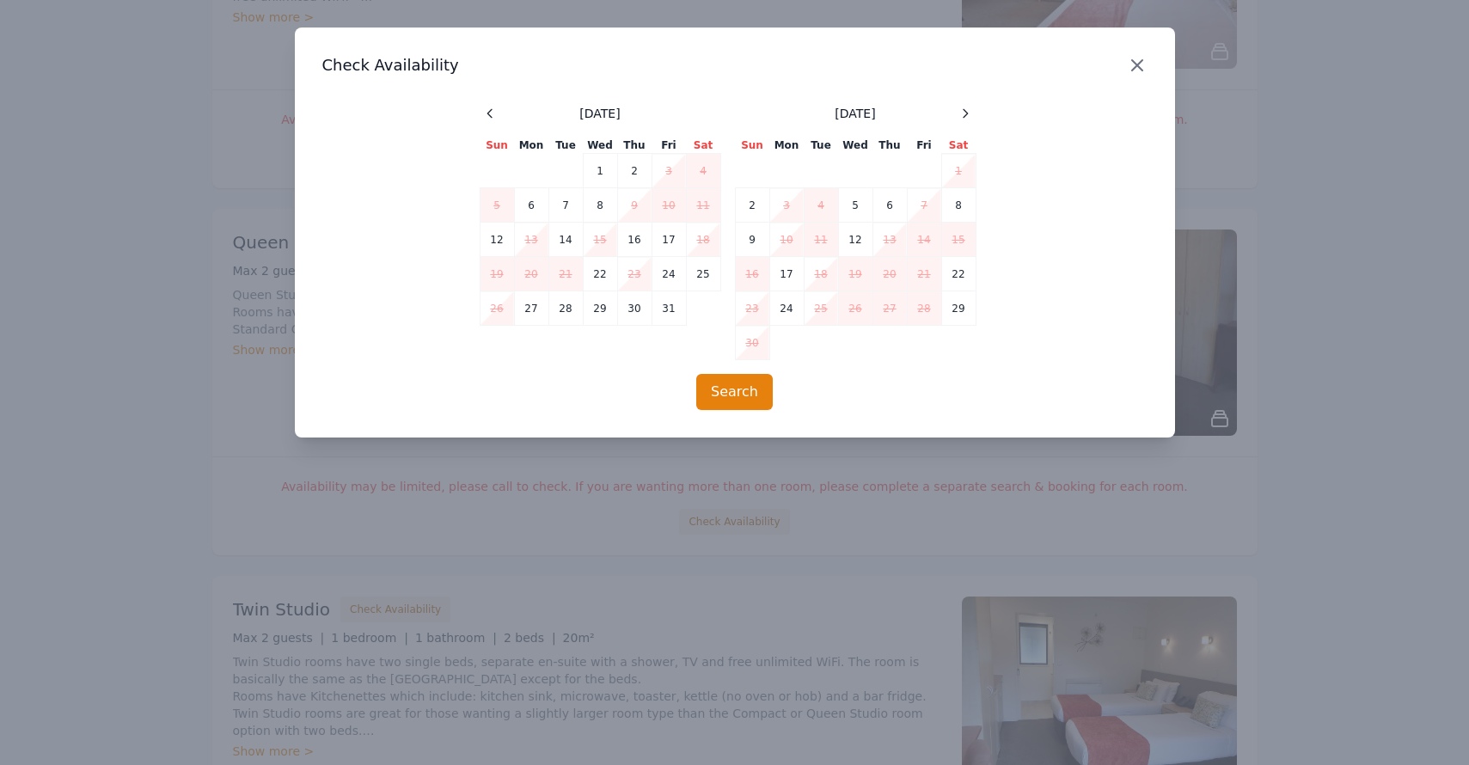
click at [1138, 67] on icon "button" at bounding box center [1137, 65] width 10 height 10
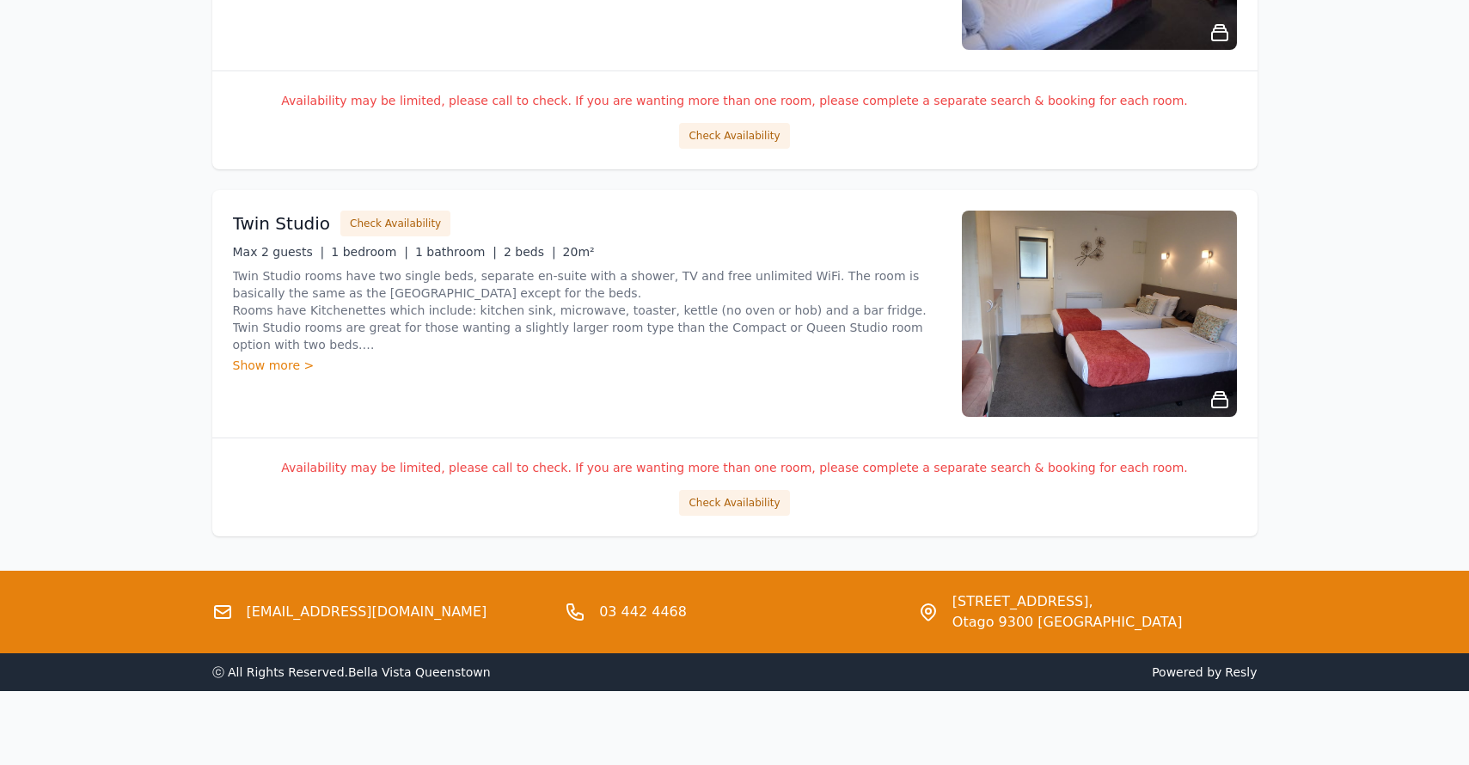
scroll to position [3088, 0]
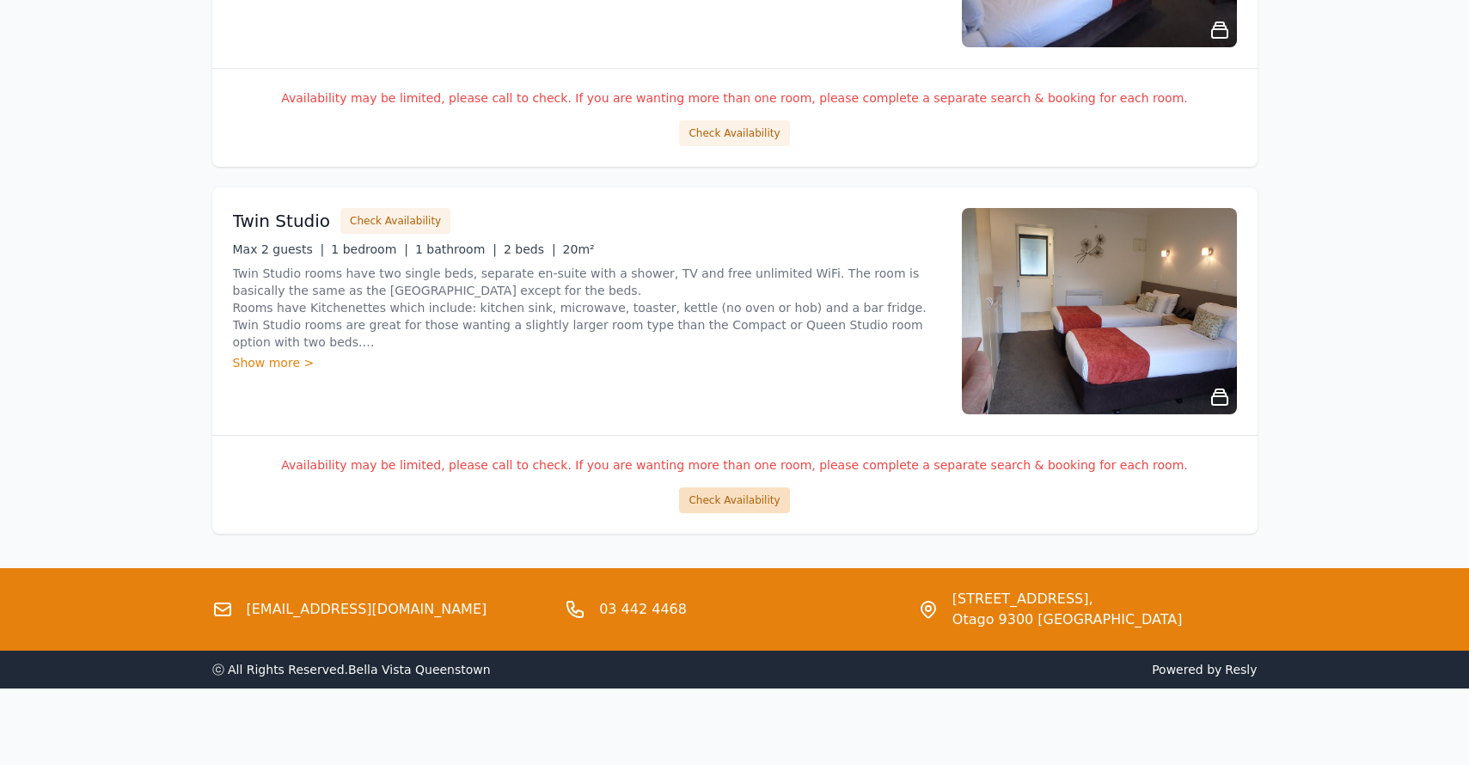
click at [751, 503] on button "Check Availability" at bounding box center [734, 500] width 110 height 26
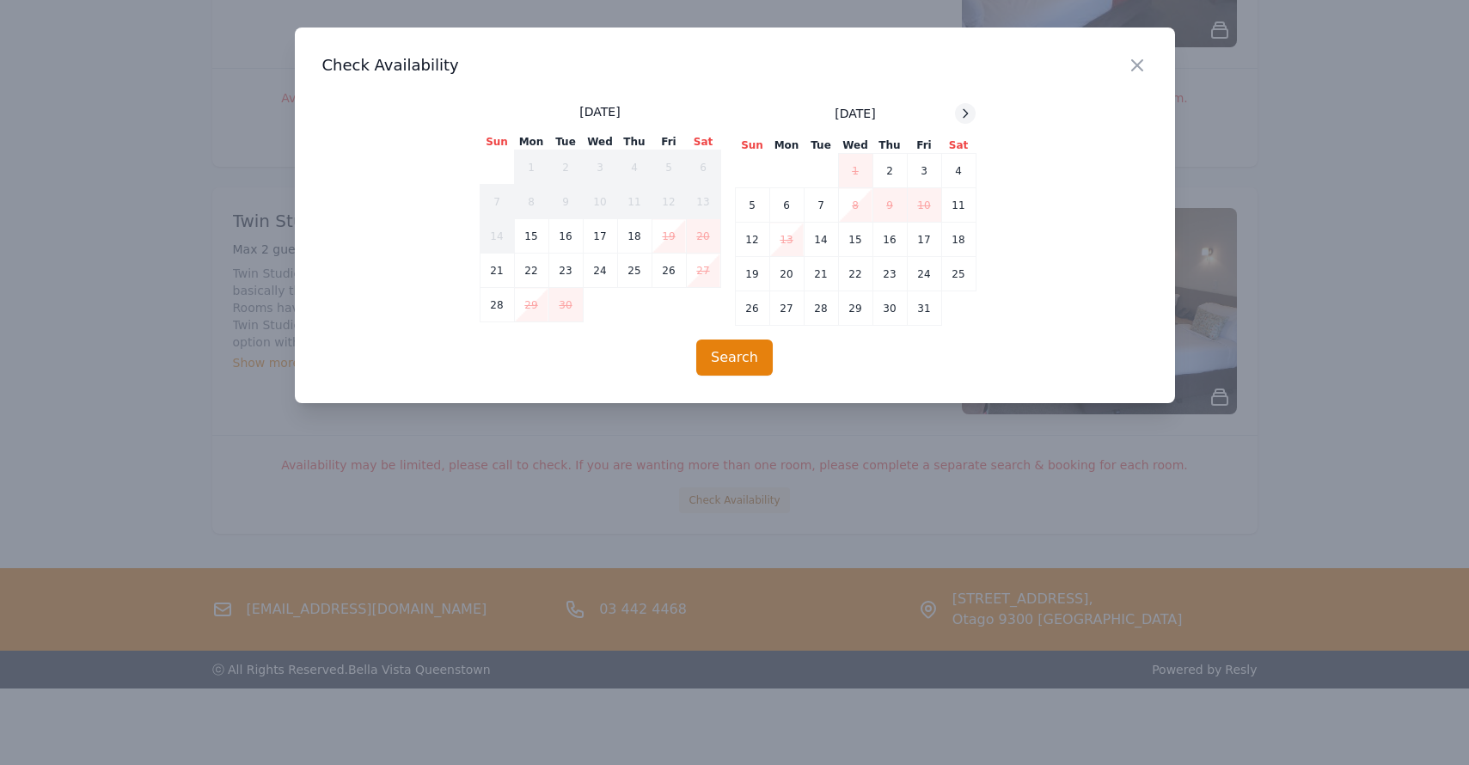
click at [972, 108] on div at bounding box center [965, 113] width 21 height 21
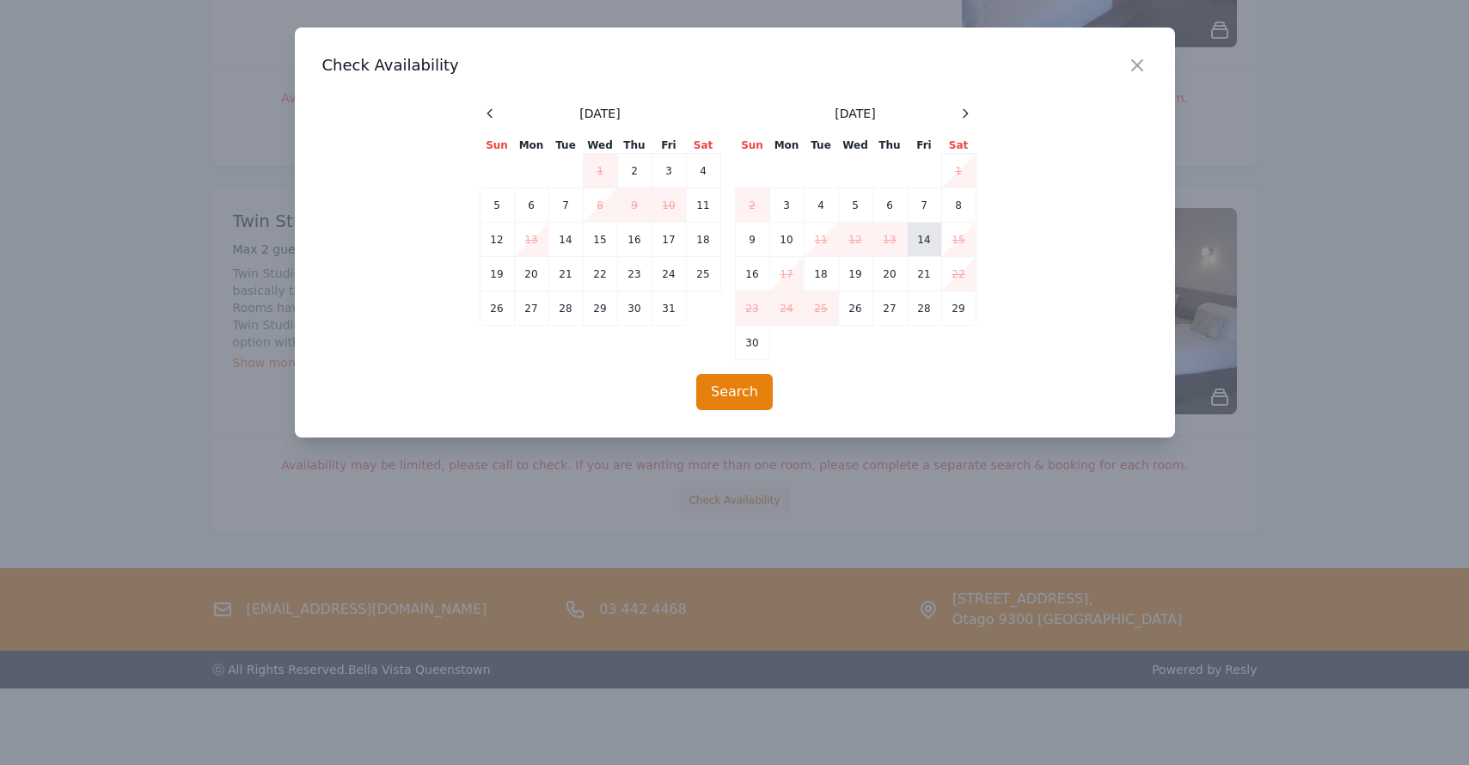
click at [925, 238] on td "14" at bounding box center [924, 240] width 34 height 34
click at [954, 237] on td "15" at bounding box center [958, 240] width 34 height 34
click at [763, 274] on td "16" at bounding box center [752, 274] width 34 height 34
click at [923, 236] on td "14" at bounding box center [924, 240] width 34 height 34
click at [971, 235] on td "15" at bounding box center [958, 240] width 34 height 34
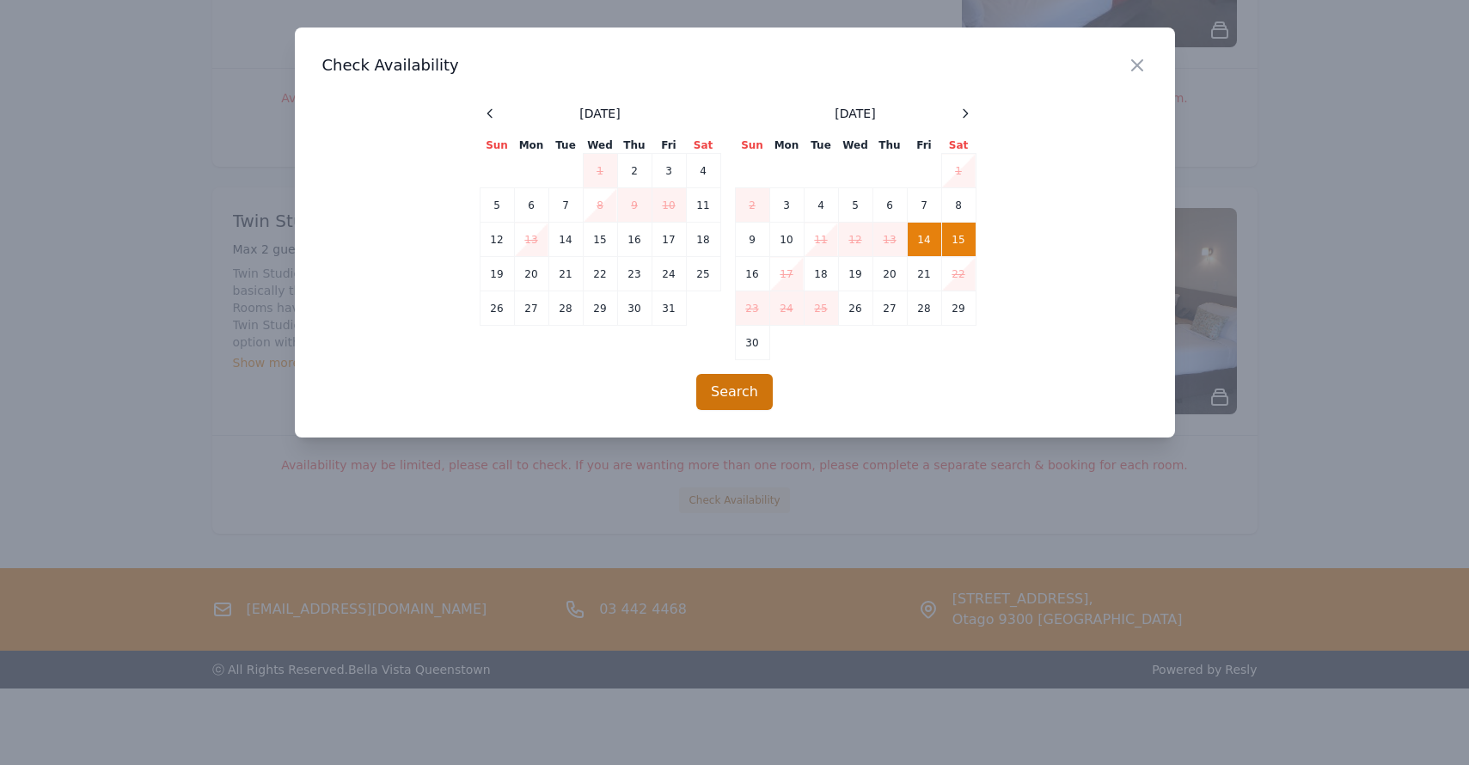
click at [714, 390] on button "Search" at bounding box center [734, 392] width 77 height 36
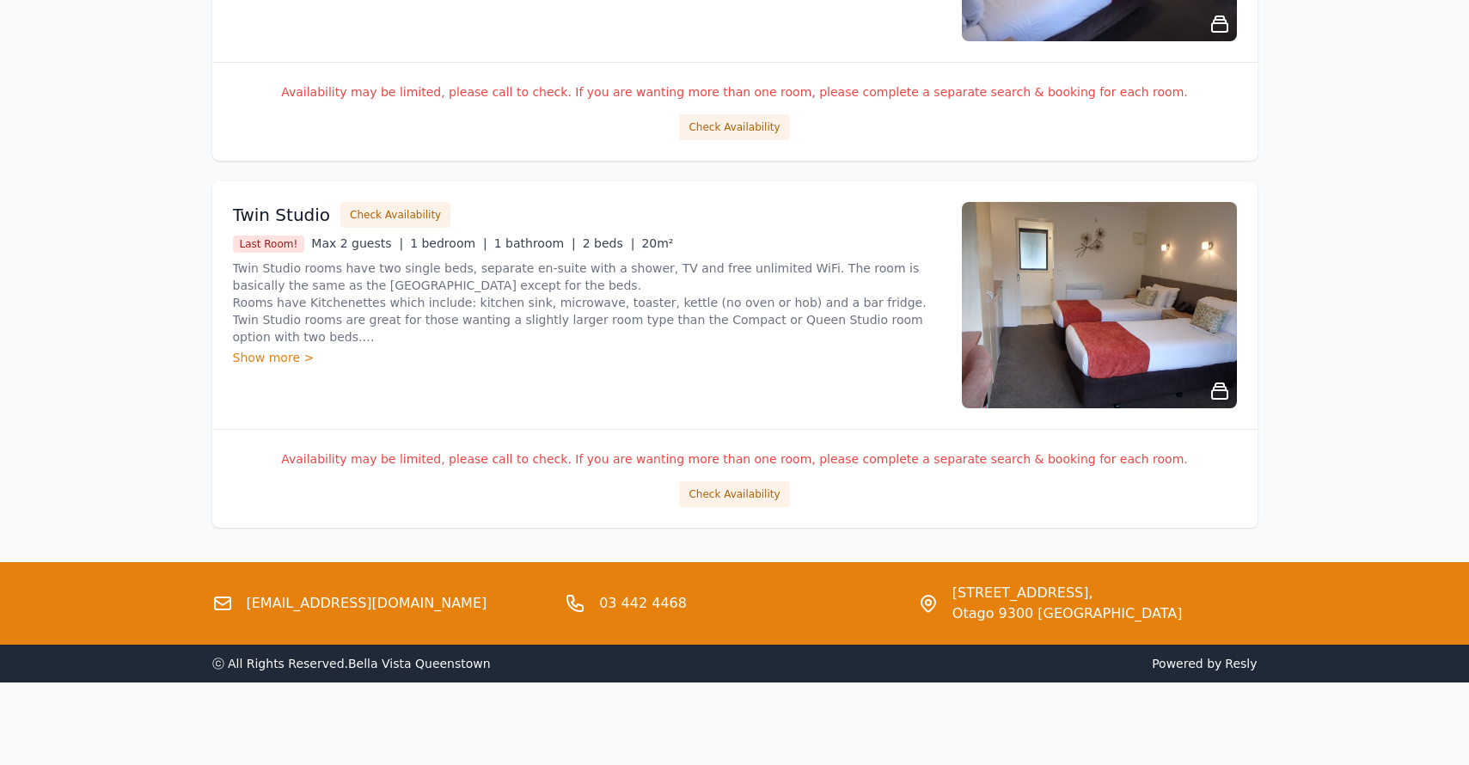
scroll to position [3094, 0]
click at [745, 492] on button "Check Availability" at bounding box center [734, 494] width 110 height 26
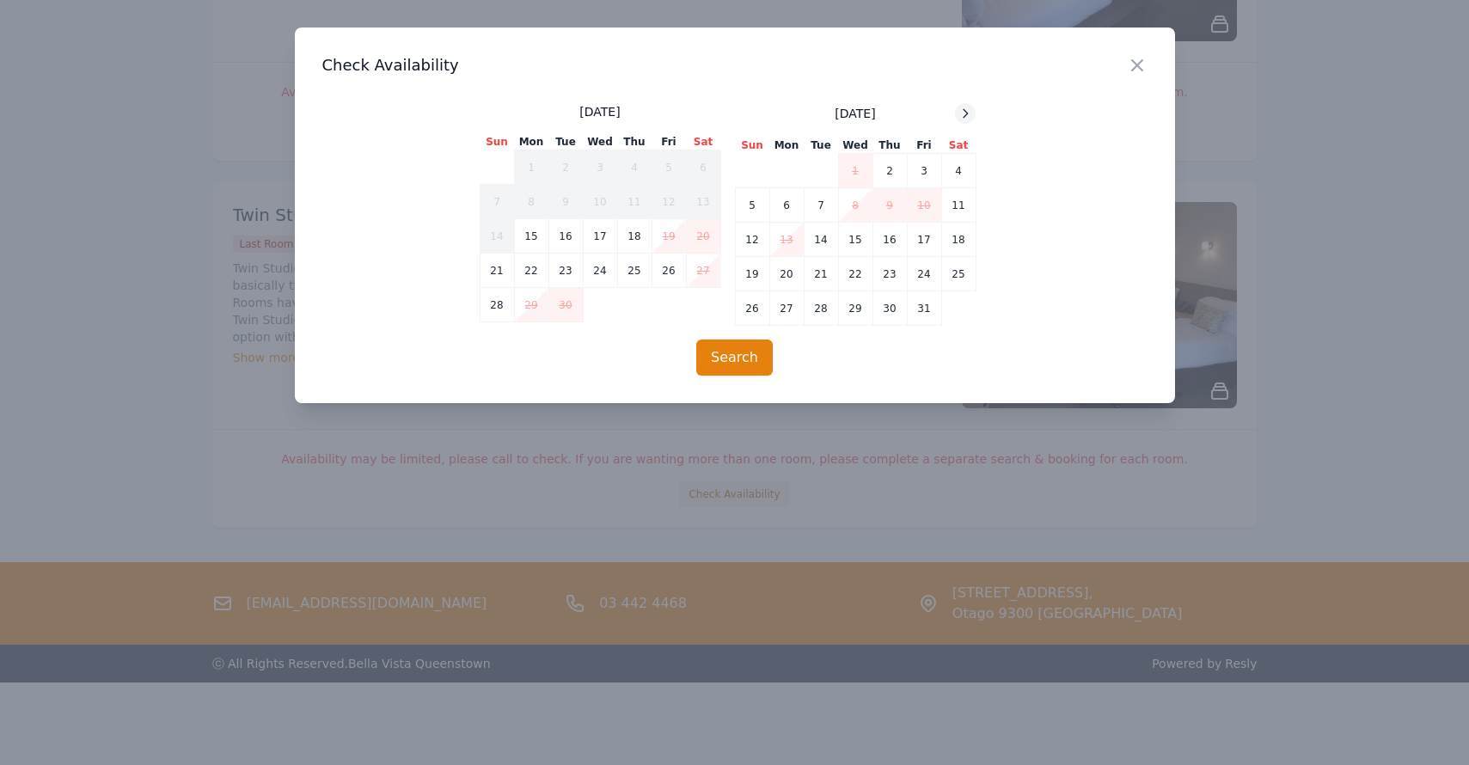
click at [964, 108] on icon at bounding box center [966, 114] width 14 height 14
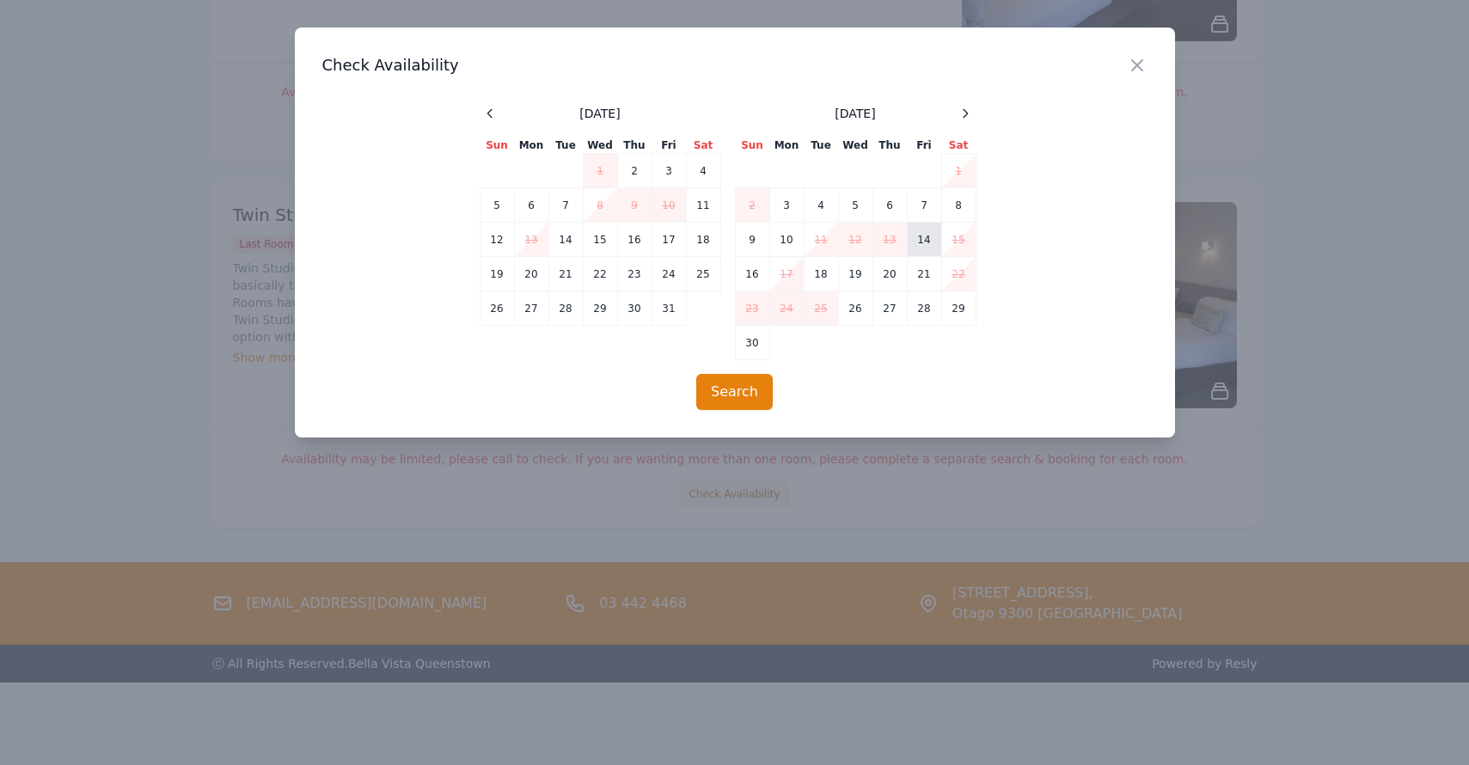
click at [932, 239] on td "14" at bounding box center [924, 240] width 34 height 34
click at [949, 230] on td "15" at bounding box center [958, 240] width 34 height 34
click at [748, 391] on button "Search" at bounding box center [734, 392] width 77 height 36
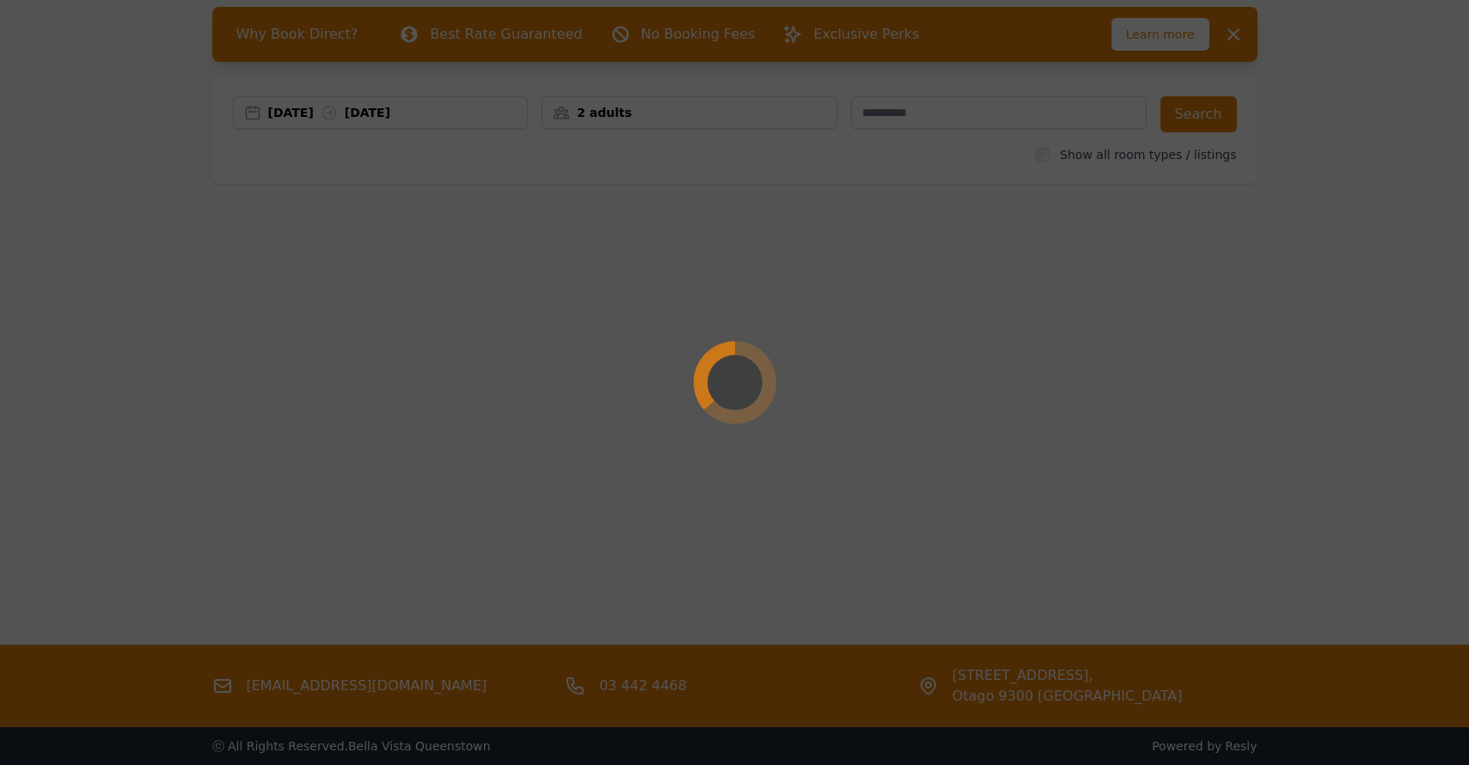
scroll to position [83, 0]
